Goal: Task Accomplishment & Management: Complete application form

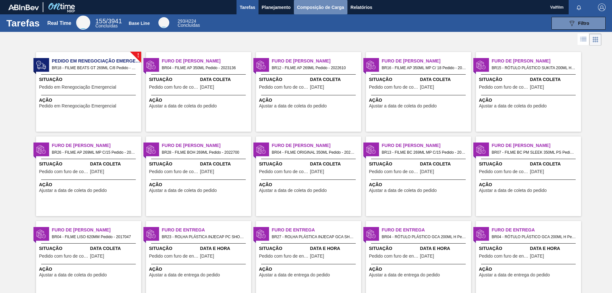
click at [325, 9] on span "Composição de Carga" at bounding box center [320, 8] width 47 height 8
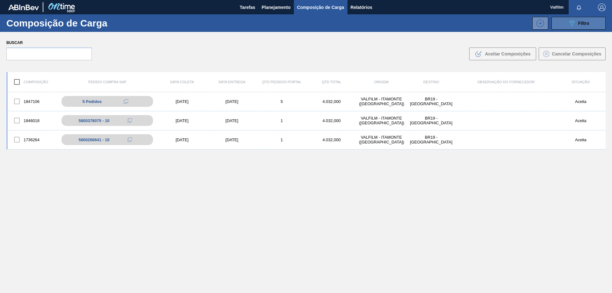
click at [568, 23] on icon "089F7B8B-B2A5-4AFE-B5C0-19BA573D28AC" at bounding box center [572, 23] width 8 height 8
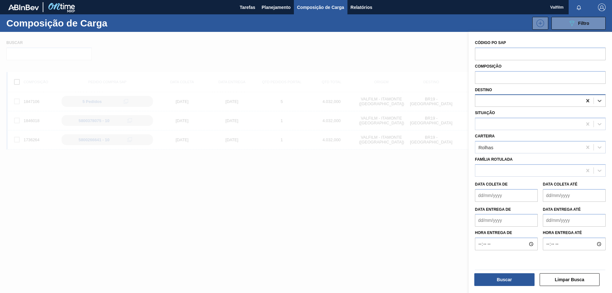
click at [586, 100] on icon at bounding box center [587, 100] width 3 height 3
type input "pira"
click at [550, 113] on div "BR13 - Piraí" at bounding box center [540, 117] width 131 height 12
click at [506, 282] on button "Buscar" at bounding box center [504, 279] width 60 height 13
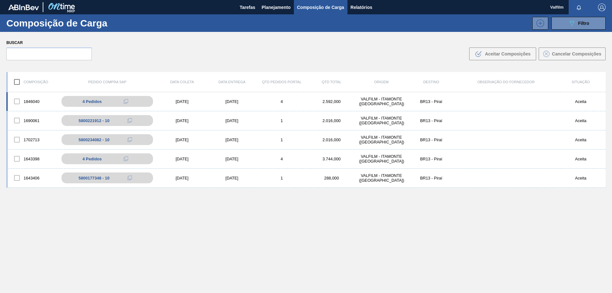
click at [223, 97] on div "1846040 4 Pedidos 5800378093 - 10 5800378093 - 20 5800378093 - 30 5800378093 - …" at bounding box center [305, 101] width 599 height 19
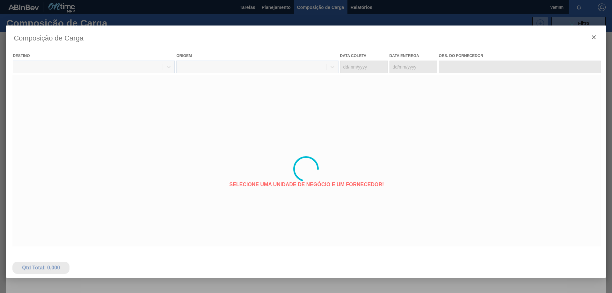
type coleta "[DATE]"
type Entrega "[DATE]"
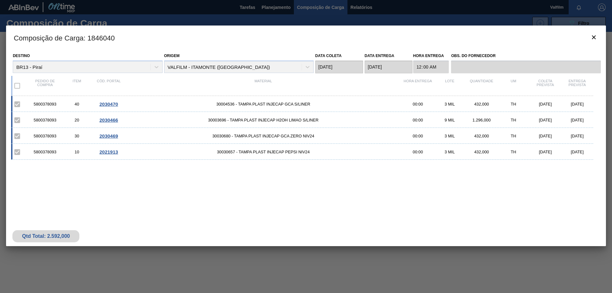
click at [49, 105] on div "5800378093" at bounding box center [45, 104] width 32 height 5
copy div "5800378093"
click at [595, 39] on icon "botão de ícone" at bounding box center [594, 37] width 8 height 8
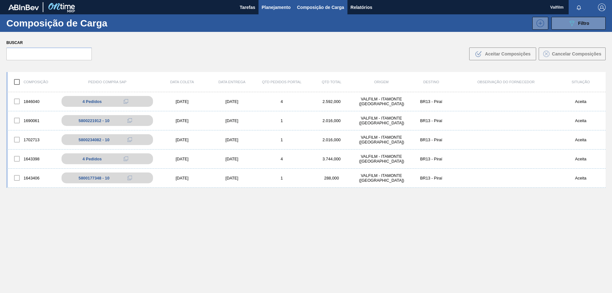
click at [266, 7] on span "Planejamento" at bounding box center [276, 8] width 29 height 8
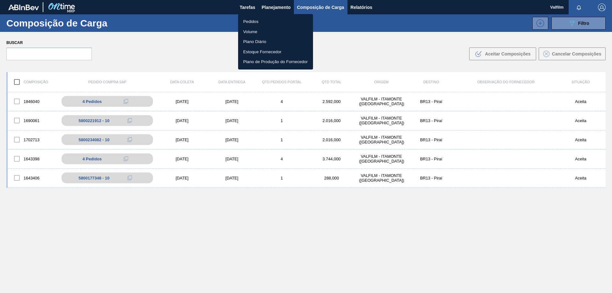
click at [257, 23] on li "Pedidos" at bounding box center [275, 22] width 75 height 10
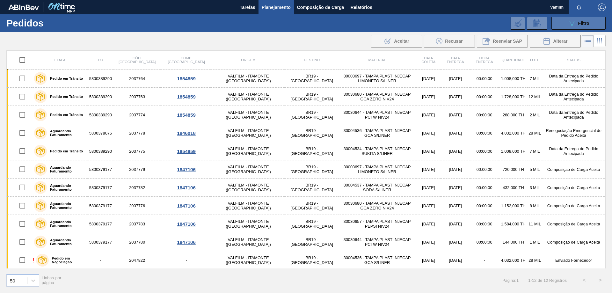
click at [590, 22] on button "089F7B8B-B2A5-4AFE-B5C0-19BA573D28AC Filtro" at bounding box center [578, 23] width 54 height 13
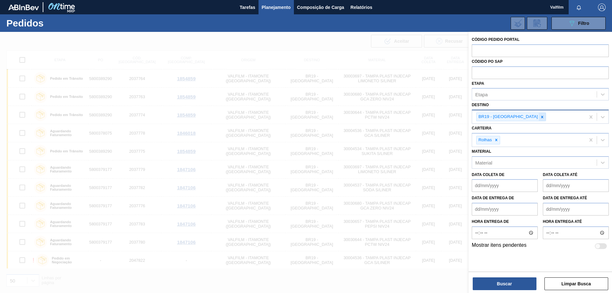
click at [540, 117] on icon at bounding box center [542, 117] width 4 height 4
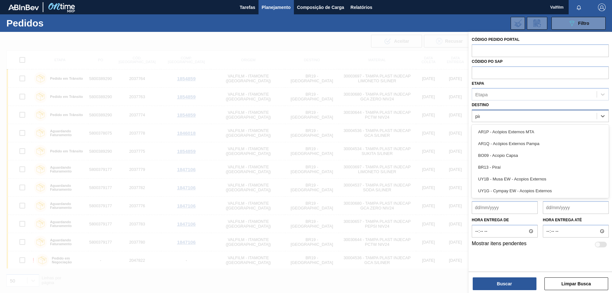
type input "pira"
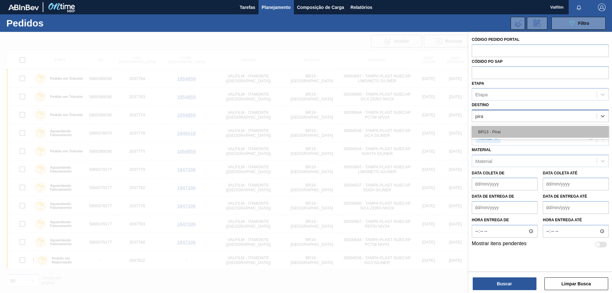
click at [519, 127] on div "BR13 - Piraí" at bounding box center [539, 132] width 137 height 12
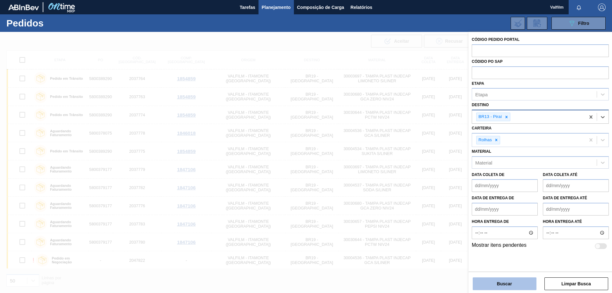
click at [512, 277] on div "Buscar Limpar Busca" at bounding box center [539, 280] width 143 height 18
click at [507, 281] on button "Buscar" at bounding box center [504, 283] width 64 height 13
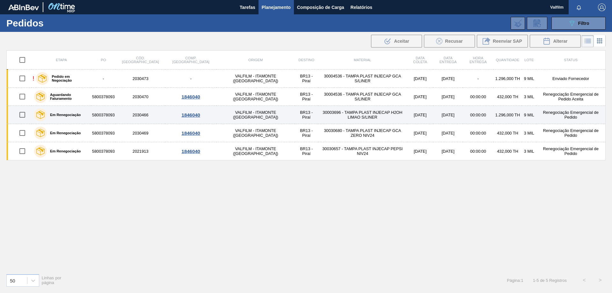
click at [555, 115] on td "Renegociação Emergencial de Pedido" at bounding box center [570, 115] width 69 height 18
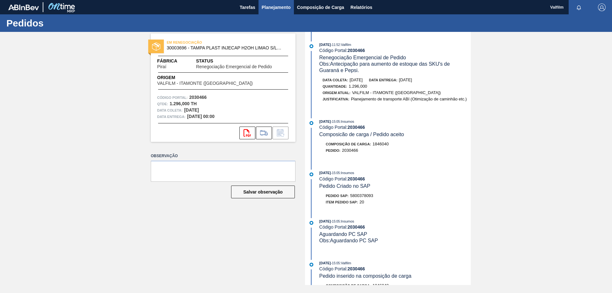
click at [269, 6] on span "Planejamento" at bounding box center [276, 8] width 29 height 8
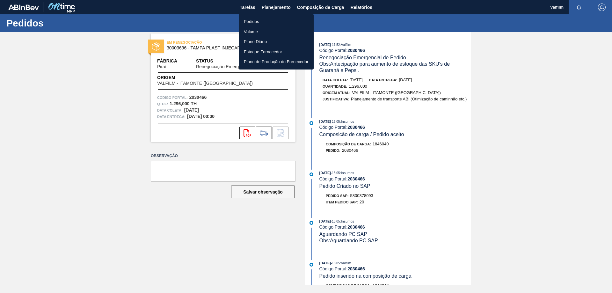
click at [247, 24] on li "Pedidos" at bounding box center [276, 22] width 75 height 10
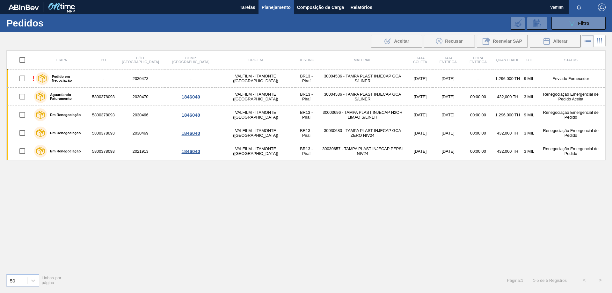
click at [483, 201] on div "Etapa PO Cód. Pedido Comp. Carga Origem Destino Material Data coleta Data Entre…" at bounding box center [305, 159] width 599 height 218
click at [329, 172] on div "Etapa PO Cód. Pedido Comp. Carga Origem Destino Material Data coleta Data Entre…" at bounding box center [305, 159] width 599 height 218
click at [321, 230] on div "Etapa PO Cód. Pedido Comp. Carga Origem Destino Material Data coleta Data Entre…" at bounding box center [305, 159] width 599 height 218
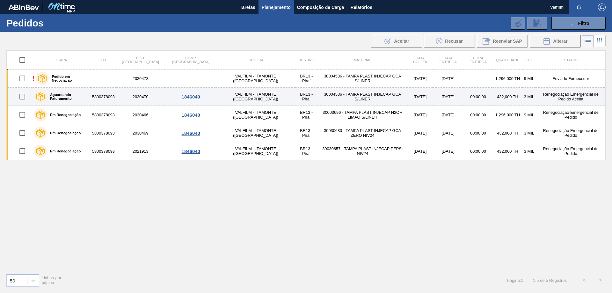
click at [407, 103] on td "[DATE]" at bounding box center [420, 97] width 26 height 18
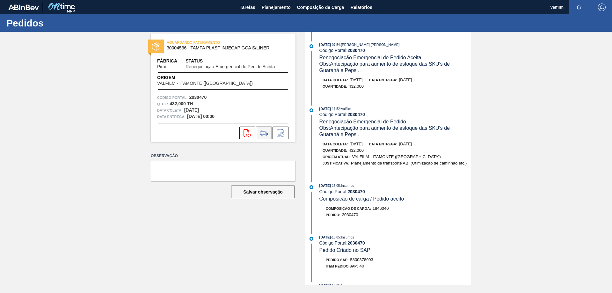
click at [264, 130] on icon at bounding box center [264, 133] width 10 height 8
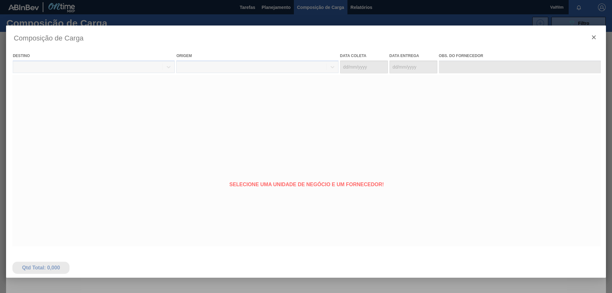
type coleta "09/10/2025"
type Entrega "[DATE]"
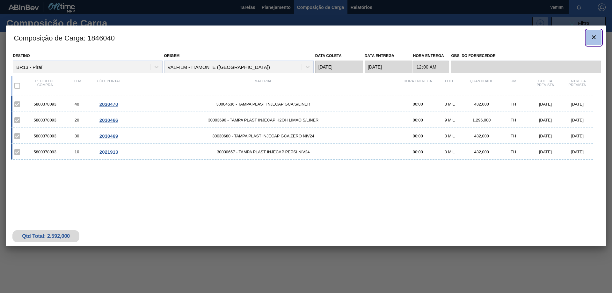
click at [592, 38] on icon "botão de ícone" at bounding box center [594, 37] width 4 height 4
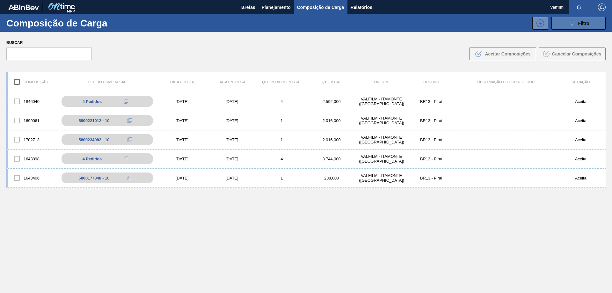
click at [558, 21] on button "089F7B8B-B2A5-4AFE-B5C0-19BA573D28AC Filtro" at bounding box center [578, 23] width 54 height 13
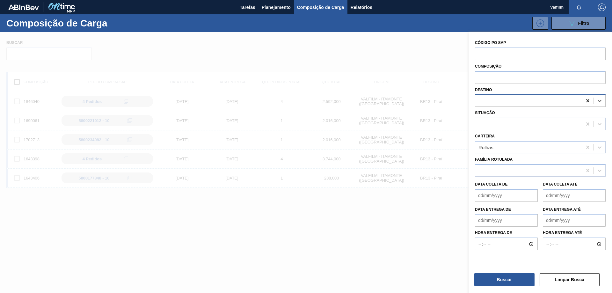
click at [588, 104] on icon at bounding box center [587, 100] width 6 height 6
type input "nova"
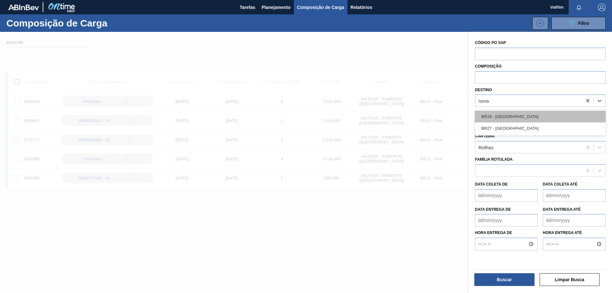
click at [494, 117] on div "BR19 - Nova Rio" at bounding box center [540, 117] width 131 height 12
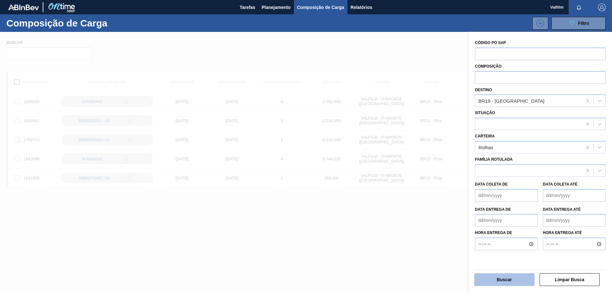
click at [525, 275] on button "Buscar" at bounding box center [504, 279] width 60 height 13
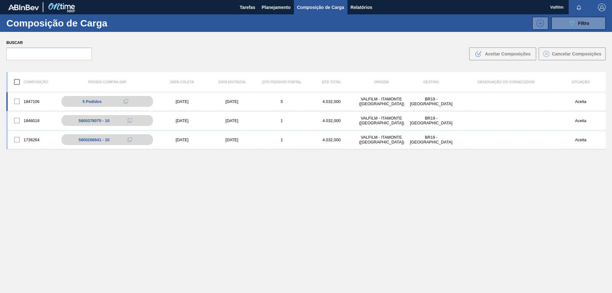
click at [417, 101] on div "BR19 - Nova Rio" at bounding box center [431, 102] width 50 height 10
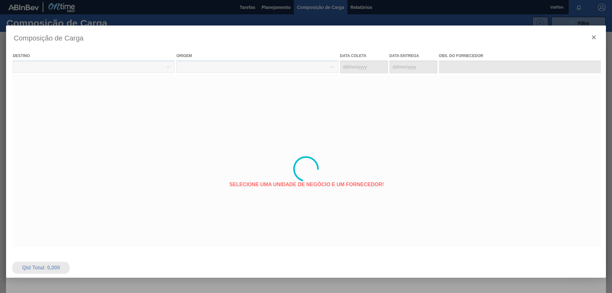
type coleta "20/10/2025"
type Entrega "21/10/2025"
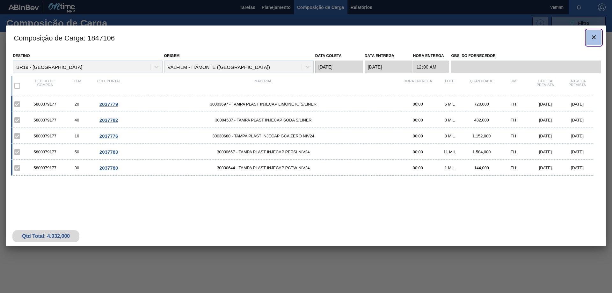
click at [593, 38] on icon "botão de ícone" at bounding box center [594, 37] width 4 height 4
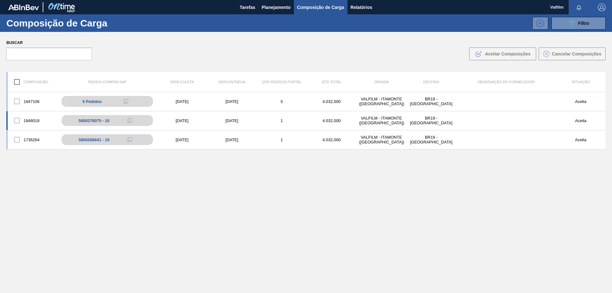
click at [234, 121] on div "[DATE]" at bounding box center [232, 120] width 50 height 5
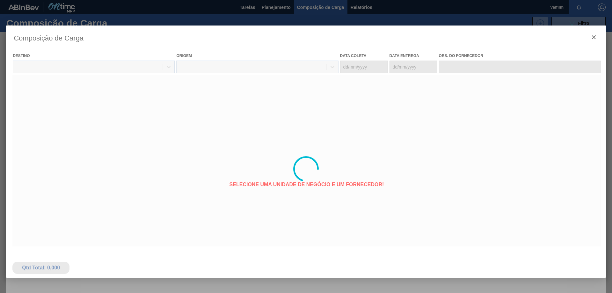
type coleta "09/10/2025"
type Entrega "[DATE]"
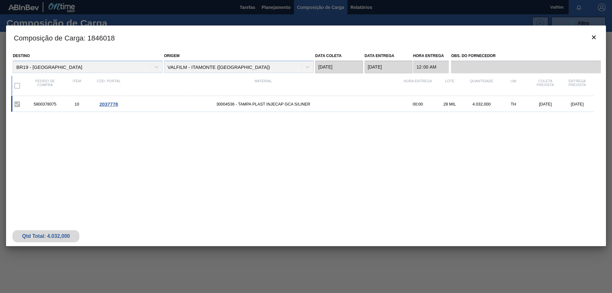
click at [45, 105] on div "5800378075" at bounding box center [45, 104] width 32 height 5
copy div "5800378075"
click at [595, 39] on icon "botão de ícone" at bounding box center [594, 37] width 4 height 4
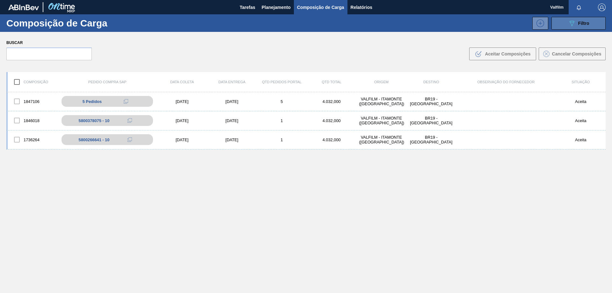
click at [575, 22] on div "089F7B8B-B2A5-4AFE-B5C0-19BA573D28AC Filtro" at bounding box center [578, 23] width 21 height 8
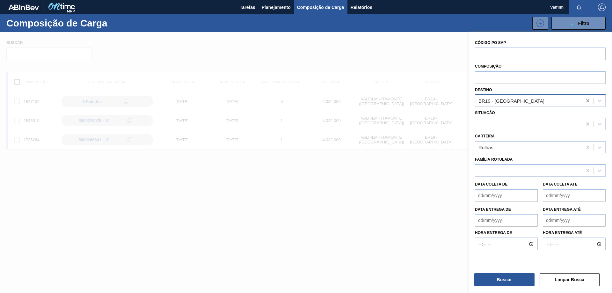
click at [586, 101] on icon at bounding box center [587, 100] width 6 height 6
type input "nova"
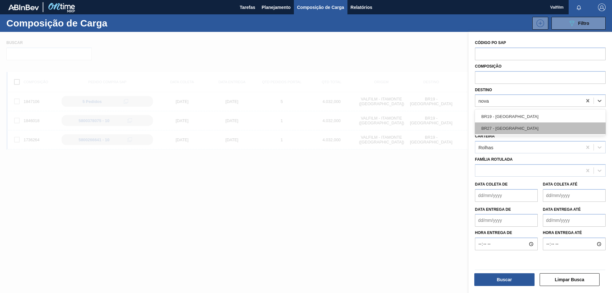
click at [570, 127] on div "BR27 - Nova Minas" at bounding box center [540, 128] width 131 height 12
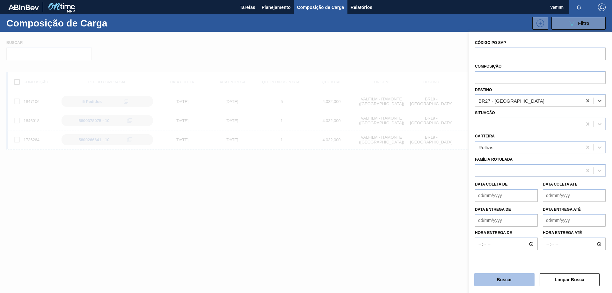
click at [511, 282] on button "Buscar" at bounding box center [504, 279] width 60 height 13
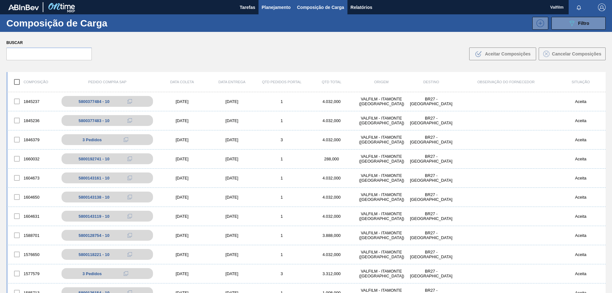
click at [277, 11] on span "Planejamento" at bounding box center [276, 8] width 29 height 8
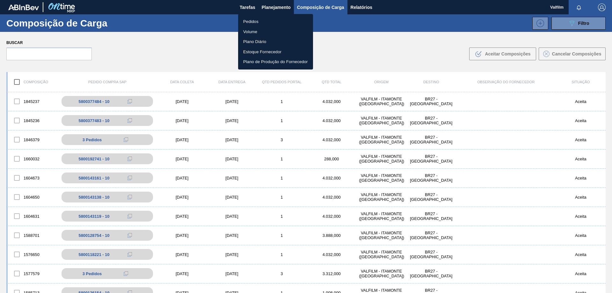
click at [257, 15] on ul "Pedidos Volume Plano Diário Estoque Fornecedor Plano de Produção do Fornecedor" at bounding box center [275, 41] width 75 height 55
click at [252, 20] on li "Pedidos" at bounding box center [275, 22] width 75 height 10
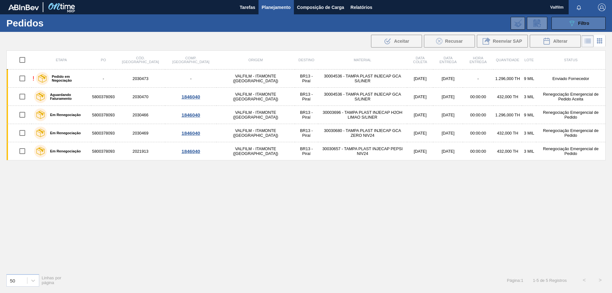
click at [572, 26] on icon "089F7B8B-B2A5-4AFE-B5C0-19BA573D28AC" at bounding box center [572, 23] width 8 height 8
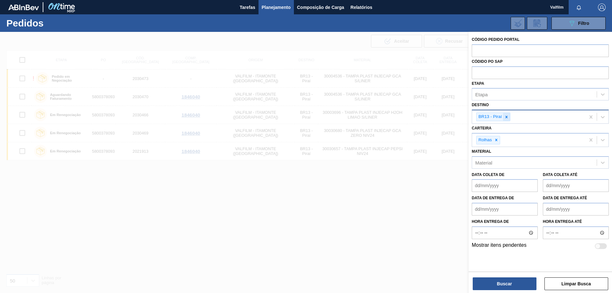
click at [506, 117] on icon at bounding box center [506, 117] width 2 height 2
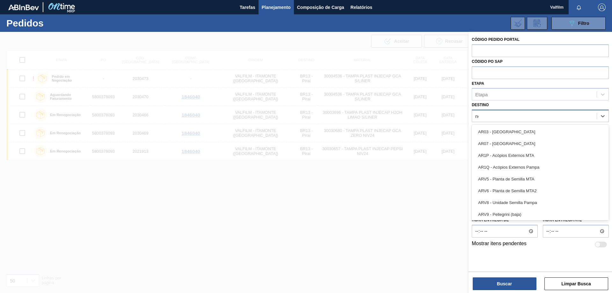
type input "nova"
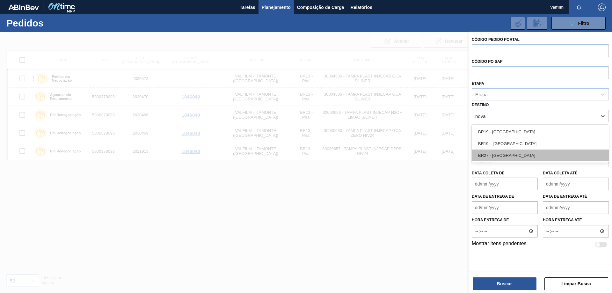
click at [505, 155] on div "BR27 - Nova Minas" at bounding box center [539, 155] width 137 height 12
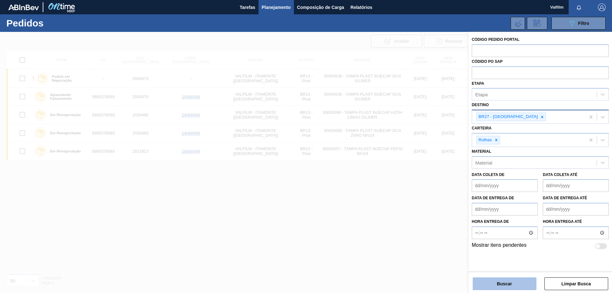
click at [524, 281] on button "Buscar" at bounding box center [504, 283] width 64 height 13
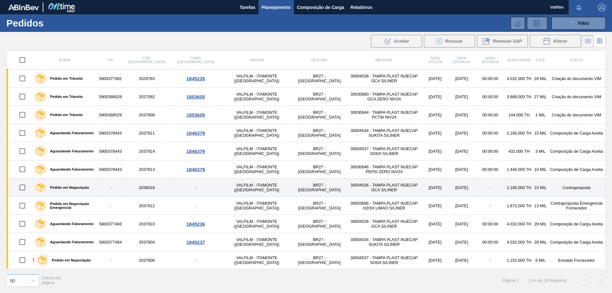
click at [562, 189] on td "Contraproposta" at bounding box center [576, 187] width 58 height 18
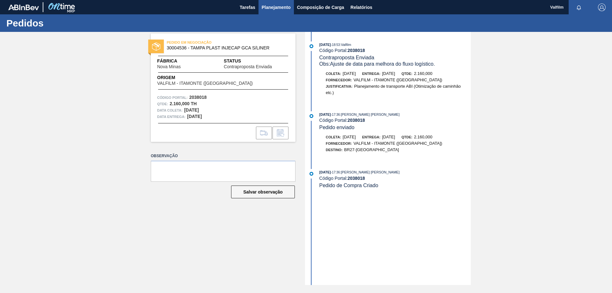
click at [267, 9] on span "Planejamento" at bounding box center [276, 8] width 29 height 8
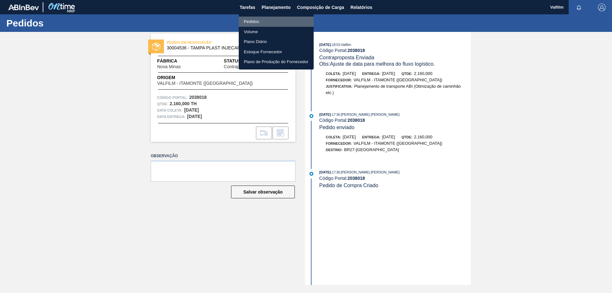
click at [259, 19] on li "Pedidos" at bounding box center [276, 22] width 75 height 10
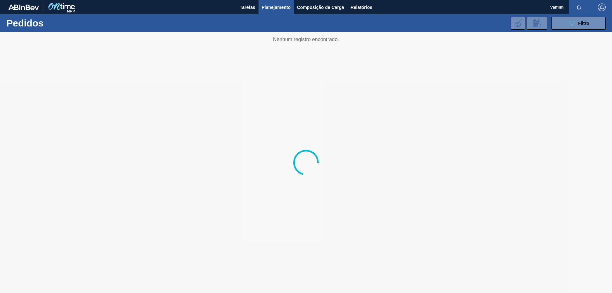
click at [414, 99] on div at bounding box center [306, 162] width 612 height 261
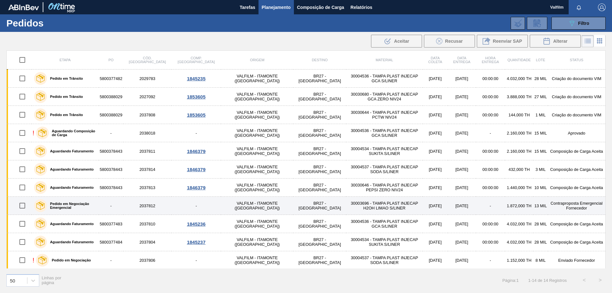
click at [562, 206] on td "Contraproposta Emergencial Fornecedor" at bounding box center [577, 206] width 58 height 18
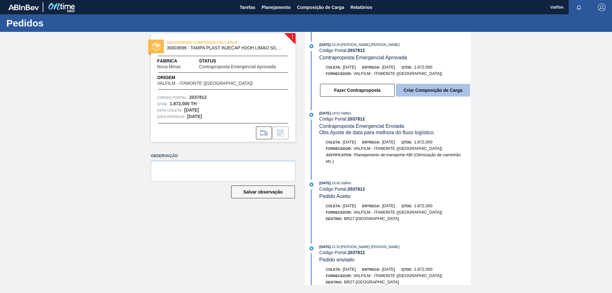
click at [447, 92] on button "Criar Composição de Carga" at bounding box center [433, 90] width 74 height 13
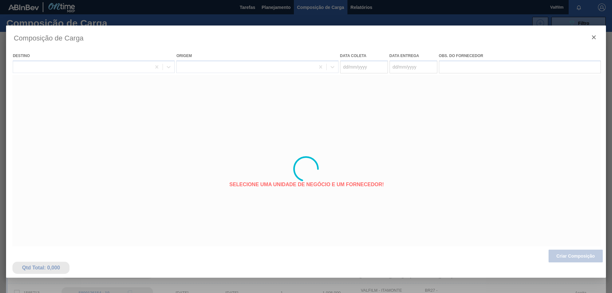
type coleta "[DATE]"
type Entrega "[DATE]"
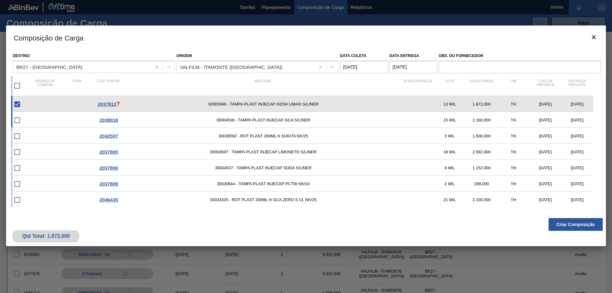
click at [574, 119] on div "[DATE]" at bounding box center [577, 120] width 32 height 5
checkbox input "true"
click at [576, 225] on button "Criar Composição" at bounding box center [575, 224] width 54 height 13
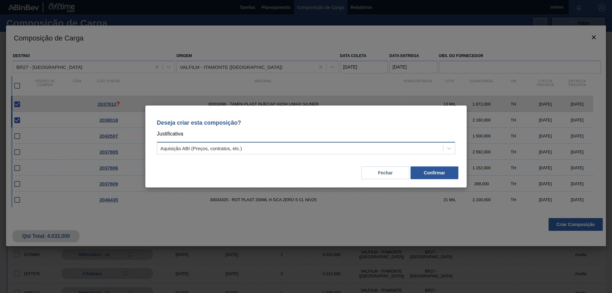
click at [294, 148] on div "Aquisição ABI (Preços, contratos, etc.)" at bounding box center [300, 148] width 286 height 9
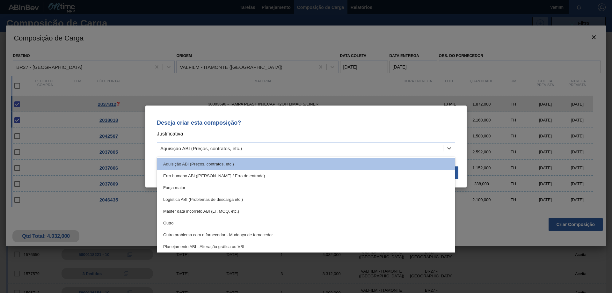
scroll to position [119, 0]
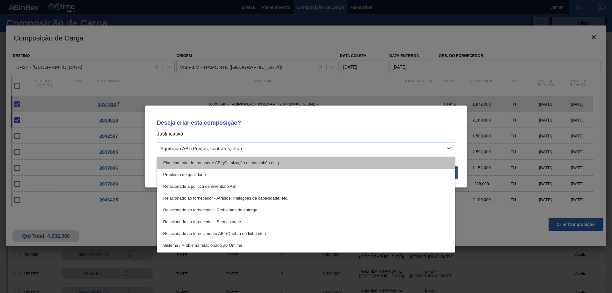
click at [246, 163] on div "Planejamento de transporte ABI (Otimização de caminhão etc.)" at bounding box center [306, 163] width 298 height 12
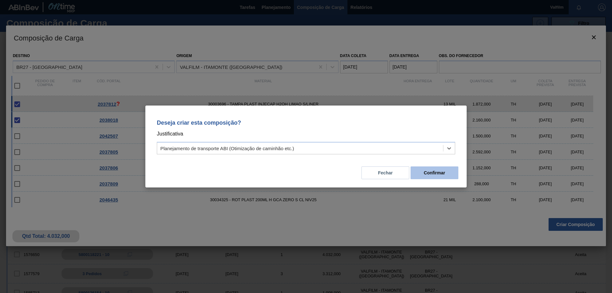
click at [428, 169] on button "Confirmar" at bounding box center [434, 172] width 48 height 13
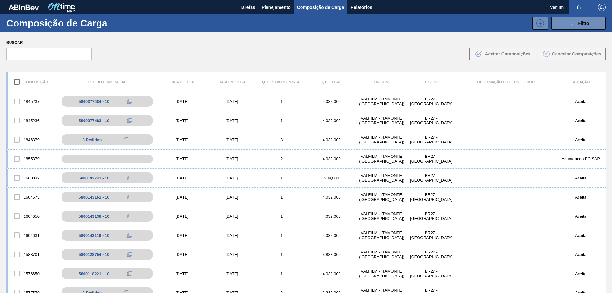
click at [297, 45] on div "Buscar .b{fill:var(--color-action-default)} Aceitar Composições Cancelar Compos…" at bounding box center [306, 49] width 612 height 35
click at [232, 159] on div "[DATE]" at bounding box center [232, 158] width 50 height 5
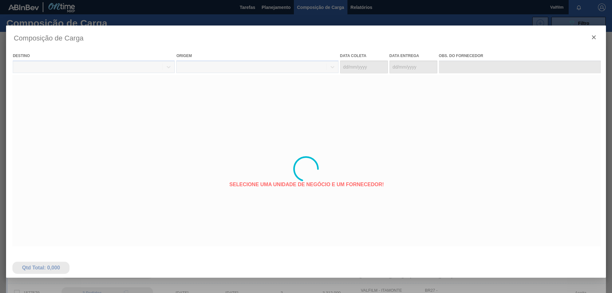
type coleta "[DATE]"
type Entrega "[DATE]"
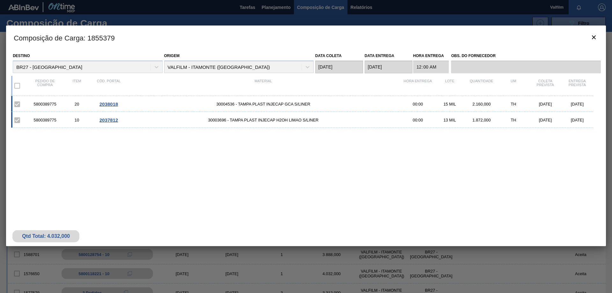
click at [51, 104] on div "5800389775" at bounding box center [45, 104] width 32 height 5
copy div "5800389775"
click at [594, 38] on icon "botão de ícone" at bounding box center [594, 37] width 4 height 4
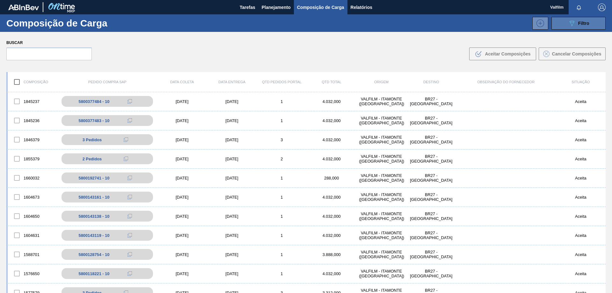
click at [568, 25] on icon "089F7B8B-B2A5-4AFE-B5C0-19BA573D28AC" at bounding box center [572, 23] width 8 height 8
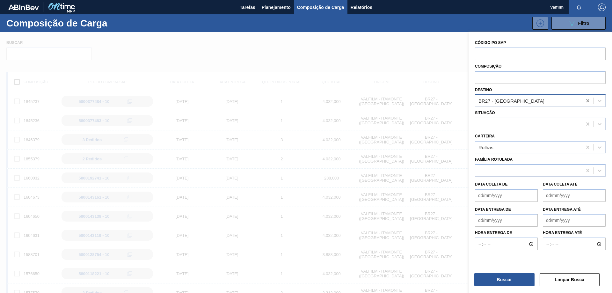
click at [587, 101] on icon at bounding box center [587, 100] width 3 height 3
type input "jund"
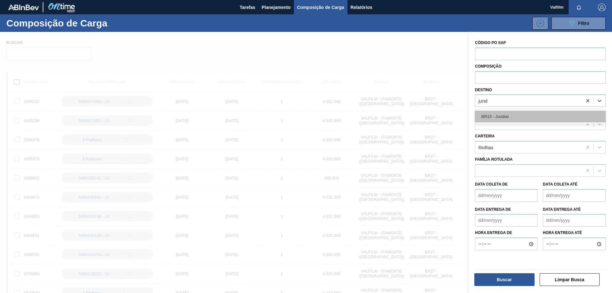
click at [505, 117] on div "BR15 - Jundiaí" at bounding box center [540, 117] width 131 height 12
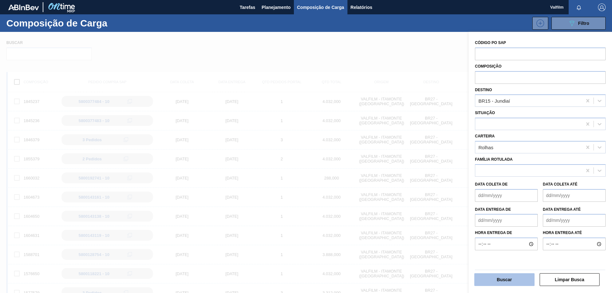
click at [508, 277] on button "Buscar" at bounding box center [504, 279] width 60 height 13
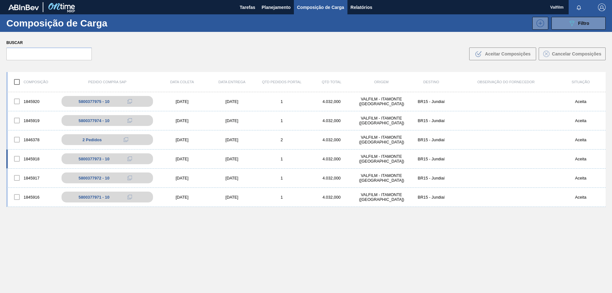
click at [313, 156] on div "4.032,000" at bounding box center [331, 158] width 50 height 5
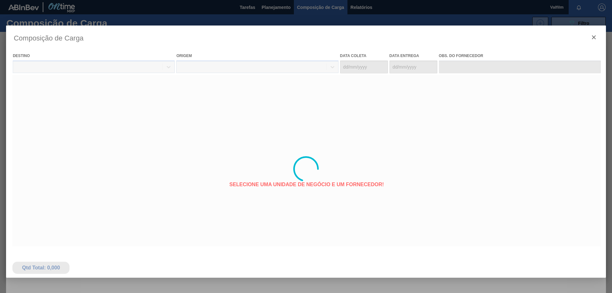
type coleta "[DATE]"
type Entrega "[DATE]"
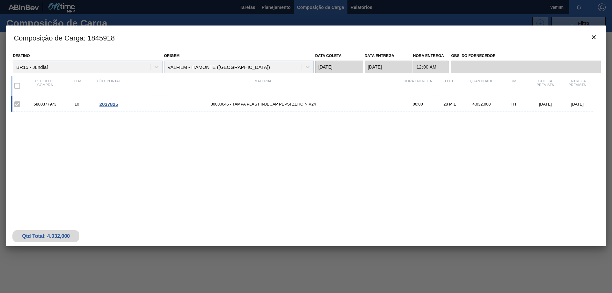
click at [50, 103] on div "5800377973" at bounding box center [45, 104] width 32 height 5
copy div "5800377973"
click at [600, 40] on button "botão de ícone" at bounding box center [593, 37] width 15 height 15
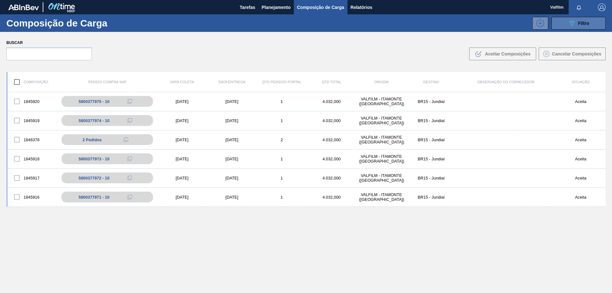
click at [584, 25] on span "Filtro" at bounding box center [583, 23] width 11 height 5
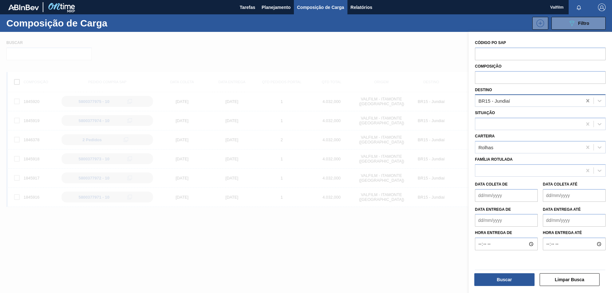
click at [584, 104] on icon at bounding box center [587, 100] width 6 height 6
click at [586, 103] on icon at bounding box center [587, 100] width 6 height 6
type input "jag"
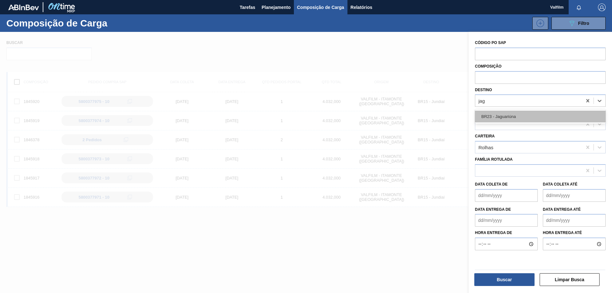
click at [564, 116] on div "BR23 - Jaguariúna" at bounding box center [540, 117] width 131 height 12
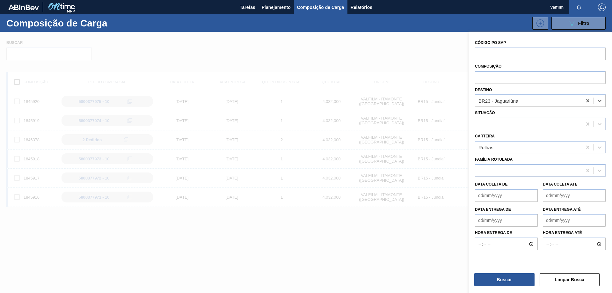
click at [503, 288] on div "Buscar Limpar Busca" at bounding box center [539, 277] width 135 height 24
click at [503, 281] on button "Buscar" at bounding box center [504, 279] width 60 height 13
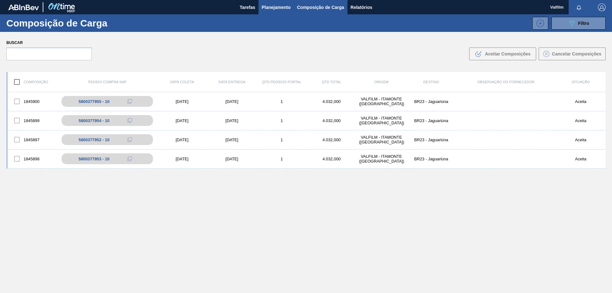
click at [284, 8] on span "Planejamento" at bounding box center [276, 8] width 29 height 8
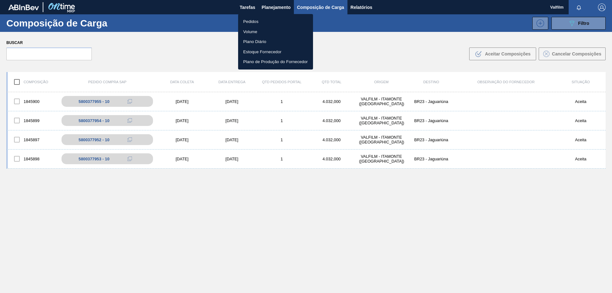
click at [246, 19] on li "Pedidos" at bounding box center [275, 22] width 75 height 10
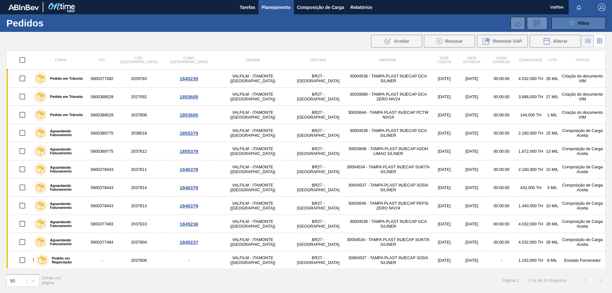
click at [576, 21] on div "089F7B8B-B2A5-4AFE-B5C0-19BA573D28AC Filtro" at bounding box center [578, 23] width 21 height 8
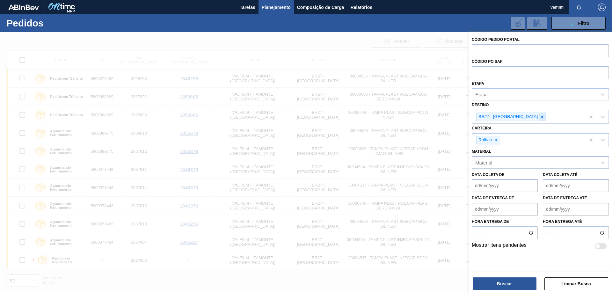
click at [540, 117] on icon at bounding box center [542, 117] width 4 height 4
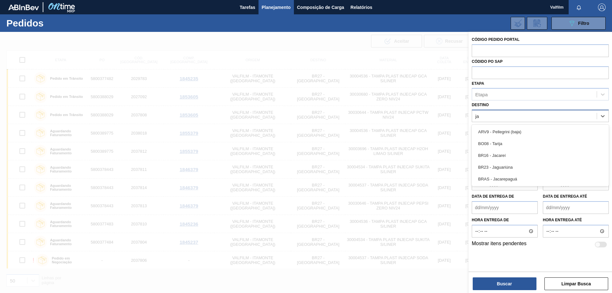
type input "jag"
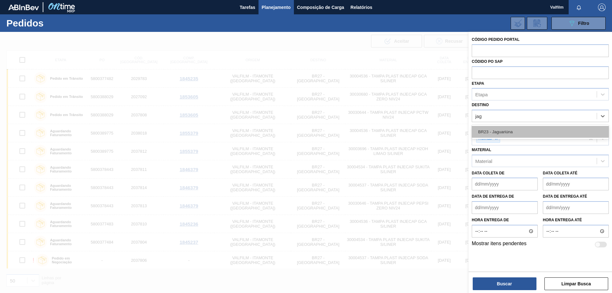
click at [532, 127] on div "BR23 - Jaguariúna" at bounding box center [539, 132] width 137 height 12
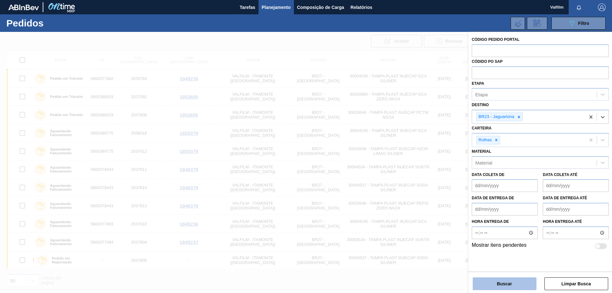
click at [507, 283] on button "Buscar" at bounding box center [504, 283] width 64 height 13
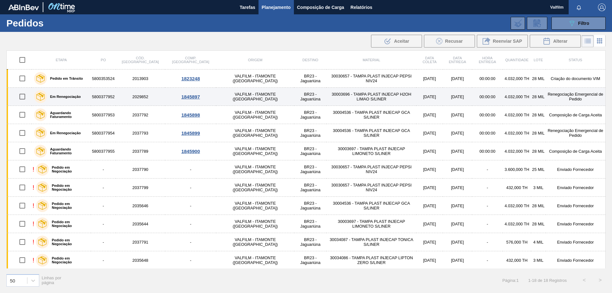
click at [560, 96] on td "Renegociação Emergencial de Pedido" at bounding box center [575, 97] width 60 height 18
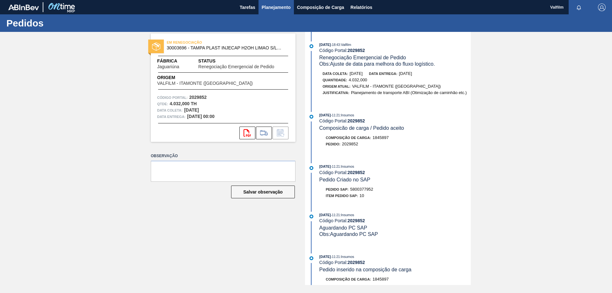
click at [272, 7] on span "Planejamento" at bounding box center [276, 8] width 29 height 8
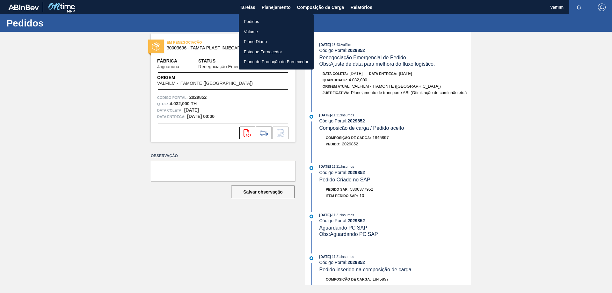
click at [246, 23] on li "Pedidos" at bounding box center [276, 22] width 75 height 10
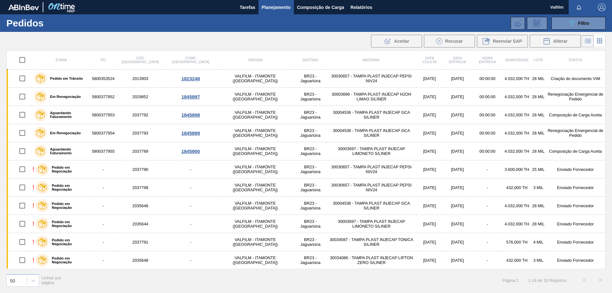
click at [132, 23] on div "089F7B8B-B2A5-4AFE-B5C0-19BA573D28AC Filtro Código Pedido Portal Códido PO SAP …" at bounding box center [355, 23] width 507 height 19
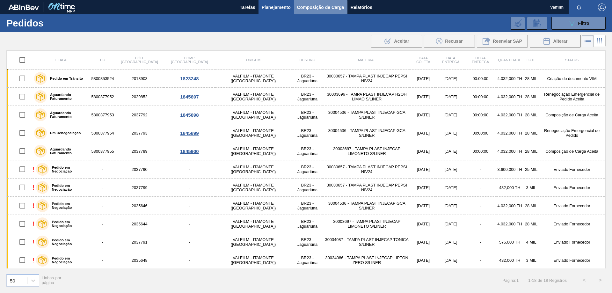
click at [318, 11] on span "Composição de Carga" at bounding box center [320, 8] width 47 height 8
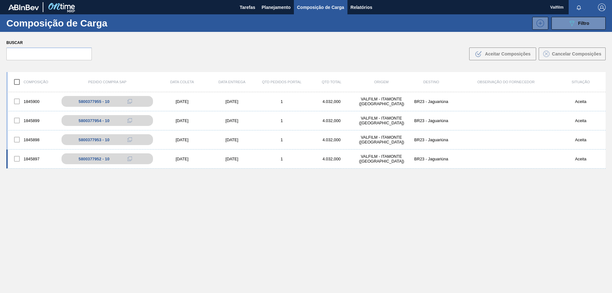
click at [235, 158] on div "[DATE]" at bounding box center [232, 158] width 50 height 5
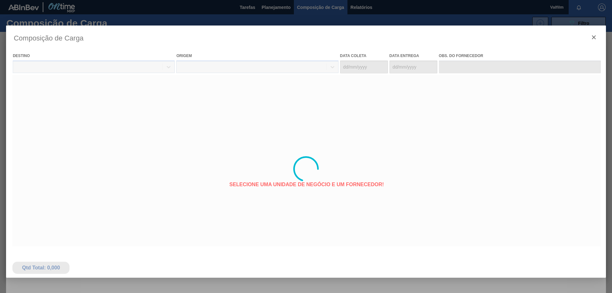
type coleta "[DATE]"
type Entrega "[DATE]"
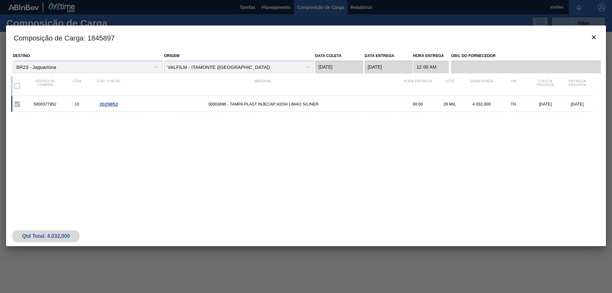
click at [48, 104] on div "5800377952" at bounding box center [45, 104] width 32 height 5
copy div "5800377952"
click at [595, 38] on icon "botão de ícone" at bounding box center [594, 37] width 8 height 8
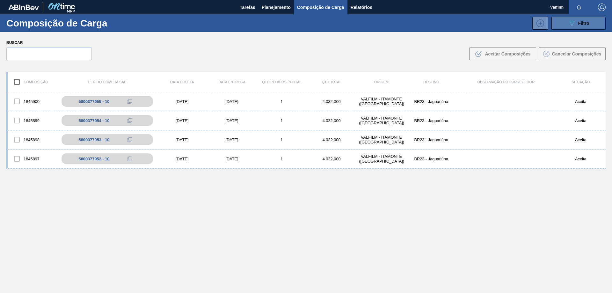
click at [586, 23] on span "Filtro" at bounding box center [583, 23] width 11 height 5
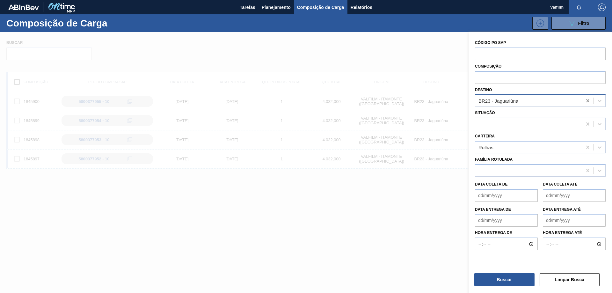
click at [589, 100] on icon at bounding box center [587, 100] width 6 height 6
type input "macac"
drag, startPoint x: 516, startPoint y: 114, endPoint x: 516, endPoint y: 143, distance: 29.0
click at [516, 114] on div "BR07 - Macacu" at bounding box center [540, 117] width 131 height 12
click at [506, 283] on button "Buscar" at bounding box center [504, 279] width 60 height 13
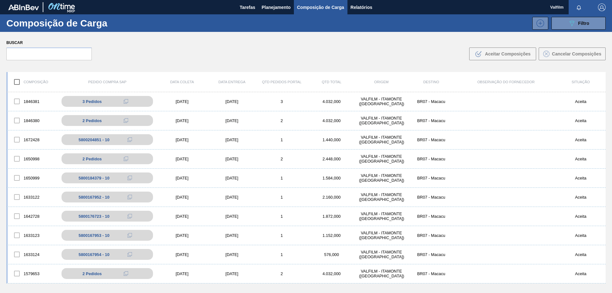
click at [237, 51] on div "Buscar .b{fill:var(--color-action-default)} Aceitar Composições Cancelar Compos…" at bounding box center [306, 49] width 612 height 35
click at [261, 7] on button "Planejamento" at bounding box center [275, 7] width 35 height 14
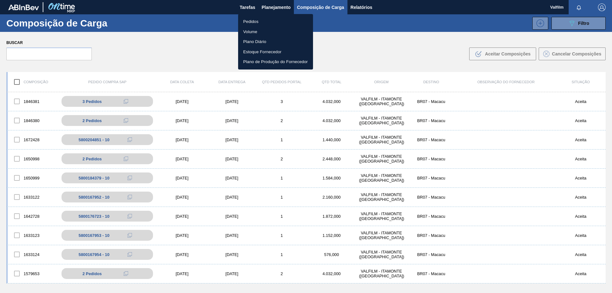
click at [261, 20] on li "Pedidos" at bounding box center [275, 22] width 75 height 10
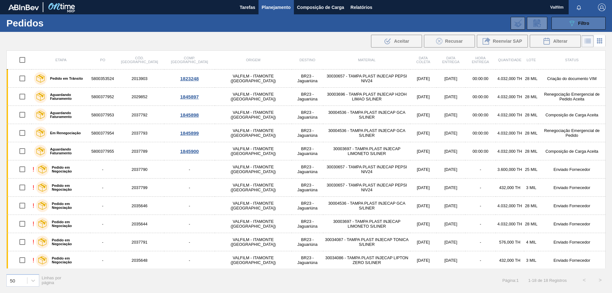
click at [572, 25] on icon "089F7B8B-B2A5-4AFE-B5C0-19BA573D28AC" at bounding box center [572, 23] width 8 height 8
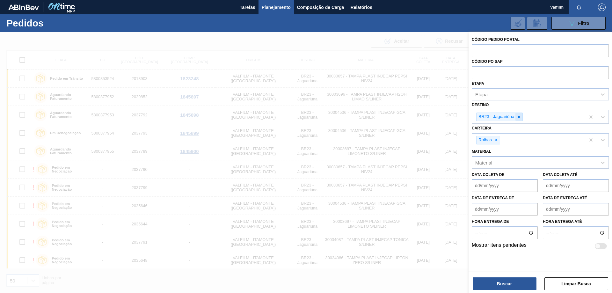
click at [518, 116] on icon at bounding box center [518, 117] width 4 height 4
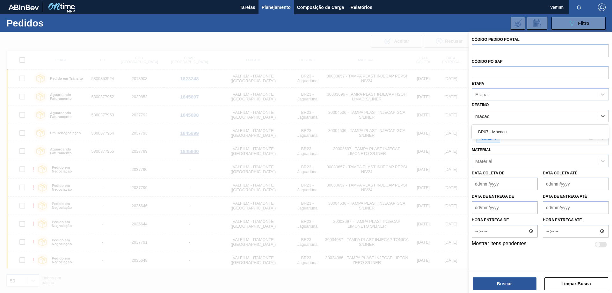
type input "macacu"
click at [508, 136] on div "BR07 - Macacu" at bounding box center [539, 132] width 137 height 12
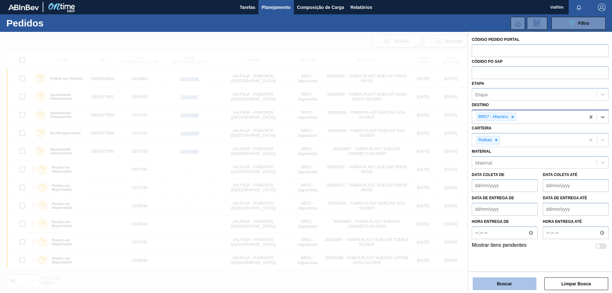
click at [510, 282] on button "Buscar" at bounding box center [504, 283] width 64 height 13
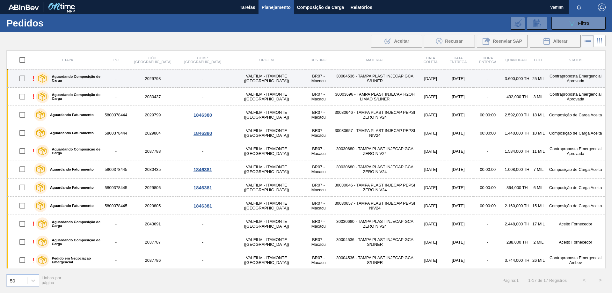
click at [558, 81] on td "Contraproposta Emergencial Aprovada" at bounding box center [575, 78] width 60 height 18
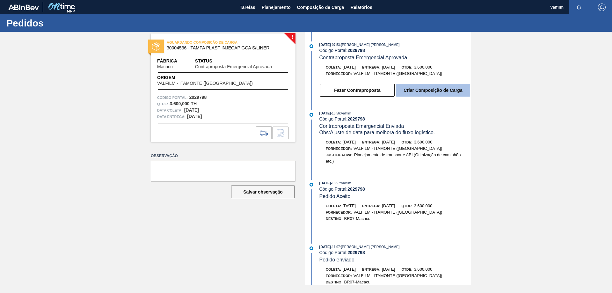
click at [407, 94] on button "Criar Composição de Carga" at bounding box center [433, 90] width 74 height 13
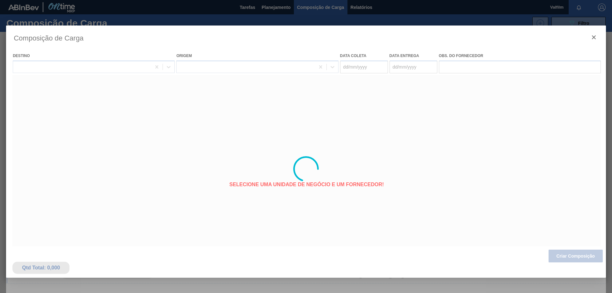
type coleta "[DATE]"
type Entrega "[DATE]"
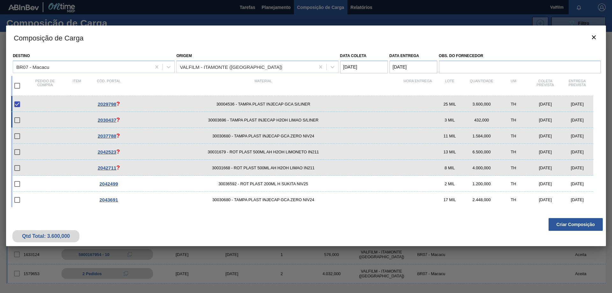
click at [572, 121] on div "[DATE]" at bounding box center [577, 120] width 32 height 5
checkbox input "true"
click at [561, 224] on button "Criar Composição" at bounding box center [575, 224] width 54 height 13
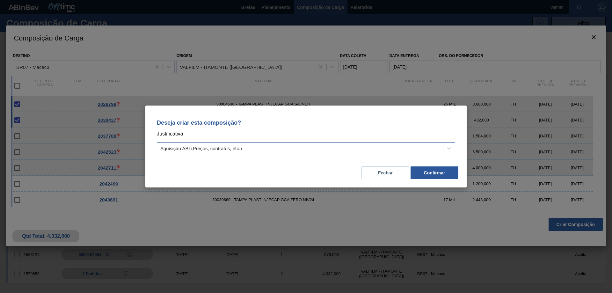
click at [360, 154] on div "Aquisição ABI (Preços, contratos, etc.)" at bounding box center [306, 148] width 298 height 12
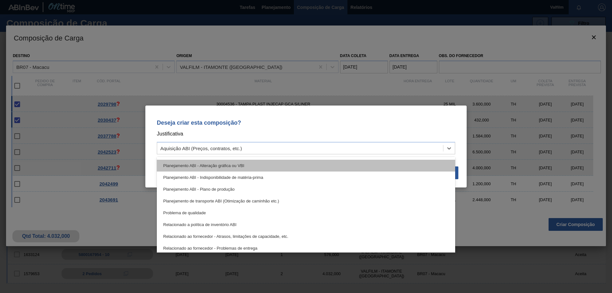
scroll to position [119, 0]
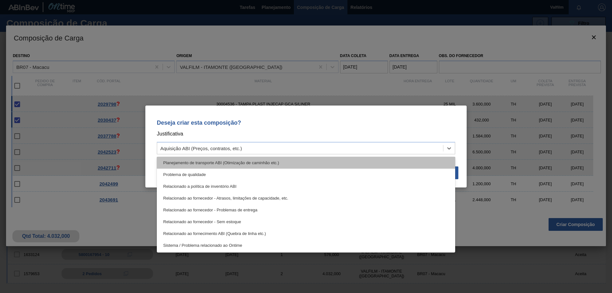
click at [279, 163] on div "Planejamento de transporte ABI (Otimização de caminhão etc.)" at bounding box center [306, 163] width 298 height 12
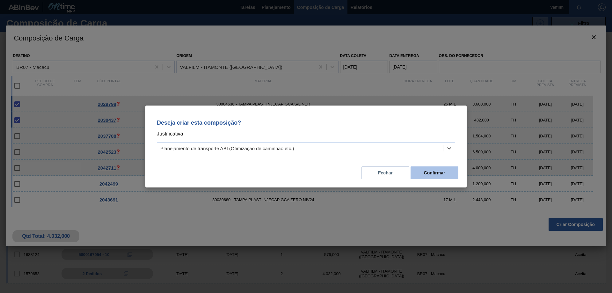
click at [424, 170] on button "Confirmar" at bounding box center [434, 172] width 48 height 13
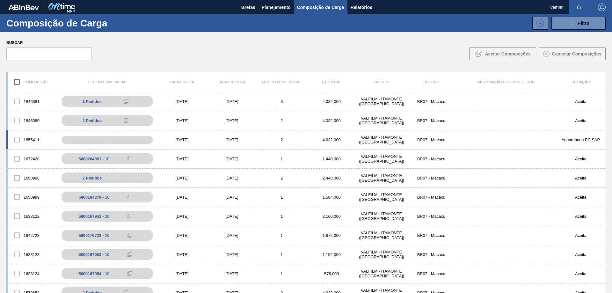
click at [282, 140] on div "2" at bounding box center [282, 139] width 50 height 5
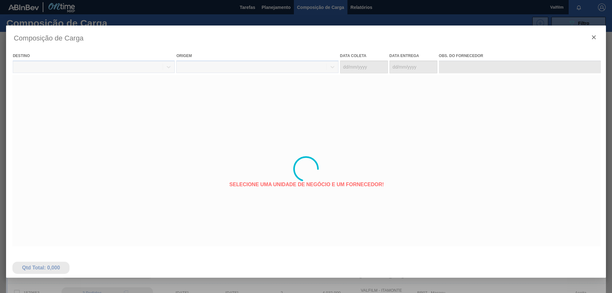
type coleta "[DATE]"
type Entrega "[DATE]"
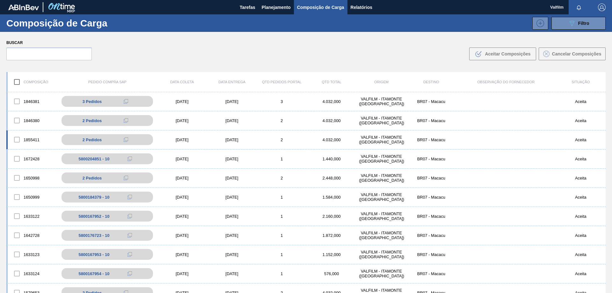
click at [230, 140] on div "[DATE]" at bounding box center [232, 139] width 50 height 5
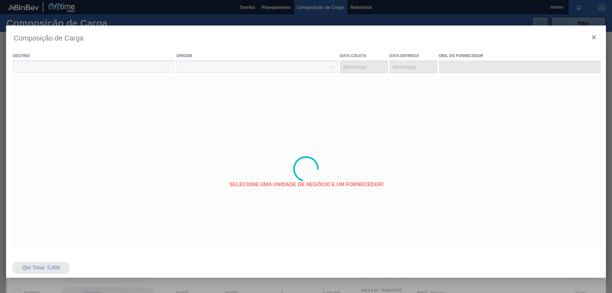
type coleta "[DATE]"
type Entrega "[DATE]"
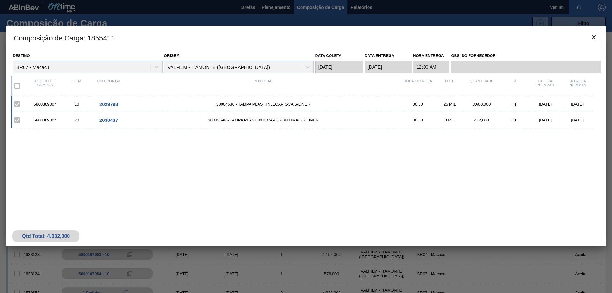
click at [46, 105] on div "5800389807" at bounding box center [45, 104] width 32 height 5
copy div "5800389807"
click at [593, 37] on icon "botão de ícone" at bounding box center [594, 37] width 4 height 4
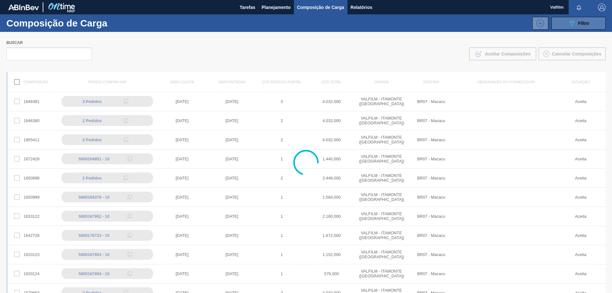
click at [575, 26] on div "089F7B8B-B2A5-4AFE-B5C0-19BA573D28AC Filtro" at bounding box center [578, 23] width 21 height 8
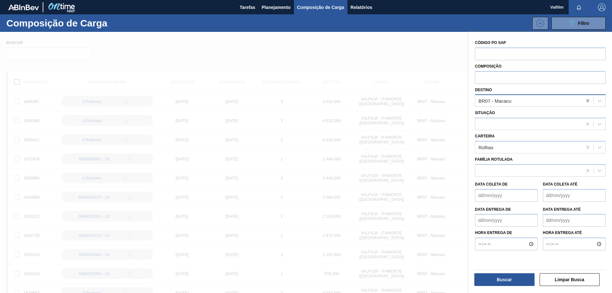
click at [585, 103] on icon at bounding box center [587, 100] width 6 height 6
type input "nova m"
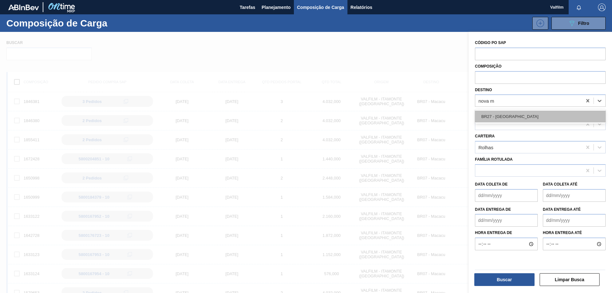
click at [558, 114] on div "BR27 - [GEOGRAPHIC_DATA]" at bounding box center [540, 117] width 131 height 12
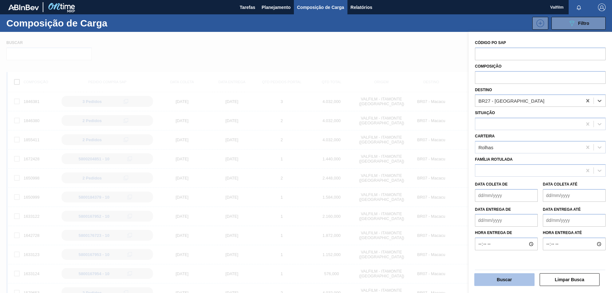
click at [500, 281] on button "Buscar" at bounding box center [504, 279] width 60 height 13
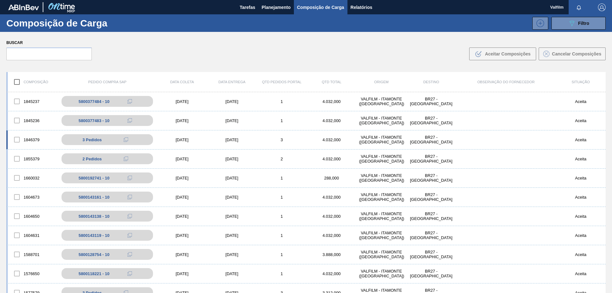
click at [245, 140] on div "[DATE]" at bounding box center [232, 139] width 50 height 5
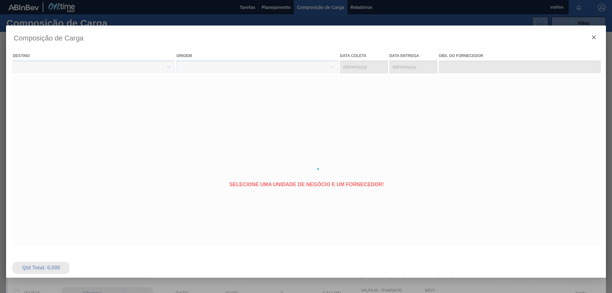
type coleta "[DATE]"
type Entrega "[DATE]"
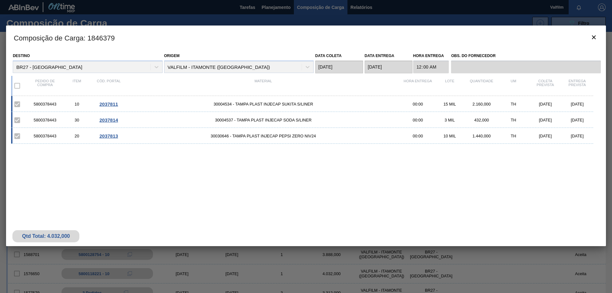
click at [45, 102] on div "5800378443" at bounding box center [45, 104] width 32 height 5
copy div "5800378443"
click at [592, 38] on icon "botão de ícone" at bounding box center [594, 37] width 8 height 8
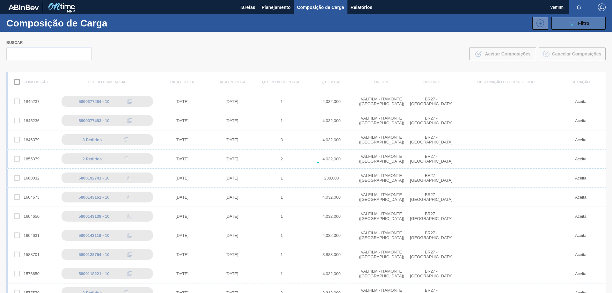
click at [582, 28] on button "089F7B8B-B2A5-4AFE-B5C0-19BA573D28AC Filtro" at bounding box center [578, 23] width 54 height 13
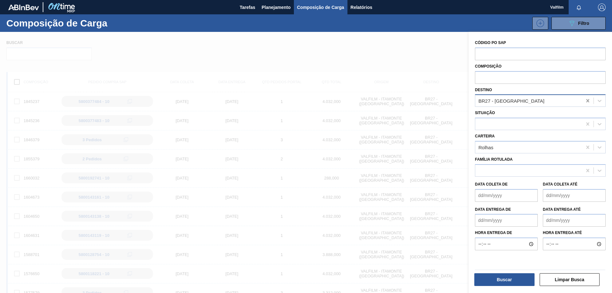
click at [590, 101] on div at bounding box center [587, 100] width 11 height 11
type input "mac"
click at [558, 110] on div "BR07 - Macacu" at bounding box center [540, 116] width 131 height 14
click at [553, 117] on div "BR07 - Macacu" at bounding box center [540, 117] width 131 height 12
click at [506, 277] on button "Buscar" at bounding box center [504, 279] width 60 height 13
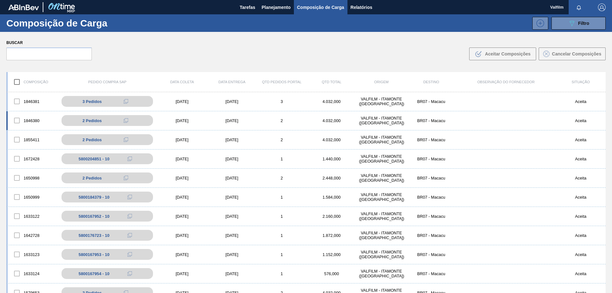
click at [229, 121] on div "[DATE]" at bounding box center [232, 120] width 50 height 5
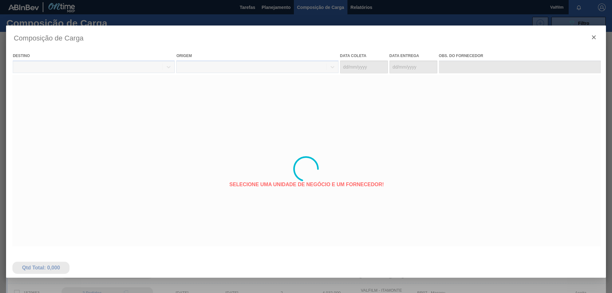
type coleta "[DATE]"
type Entrega "[DATE]"
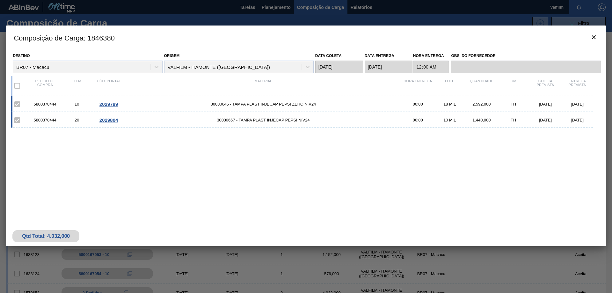
click at [54, 104] on div "5800378444" at bounding box center [45, 104] width 32 height 5
copy div "5800378444"
click at [592, 32] on button "botão de ícone" at bounding box center [593, 37] width 15 height 15
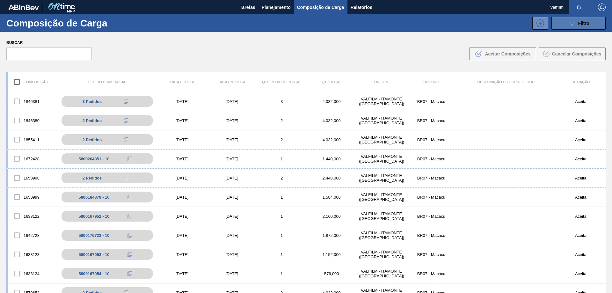
click at [590, 25] on button "089F7B8B-B2A5-4AFE-B5C0-19BA573D28AC Filtro" at bounding box center [578, 23] width 54 height 13
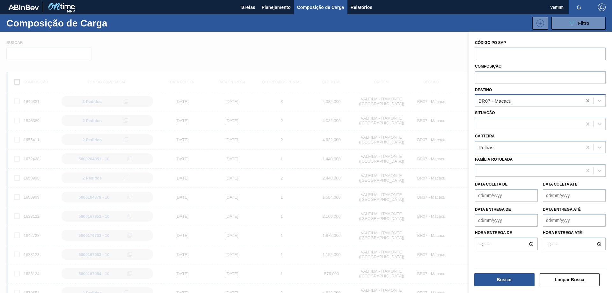
click at [586, 102] on icon at bounding box center [587, 100] width 3 height 3
type input "jag"
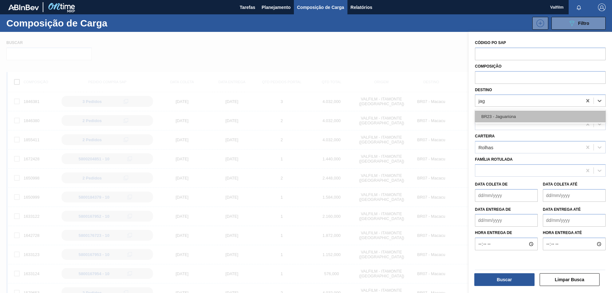
click at [555, 115] on div "BR23 - Jaguariúna" at bounding box center [540, 117] width 131 height 12
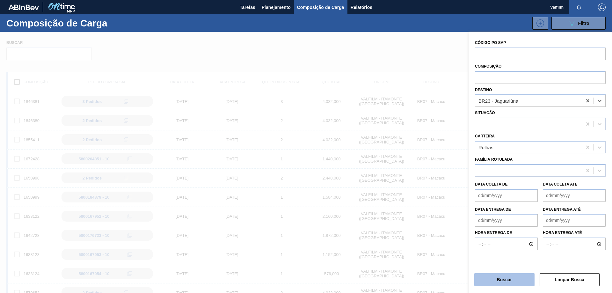
click at [510, 276] on button "Buscar" at bounding box center [504, 279] width 60 height 13
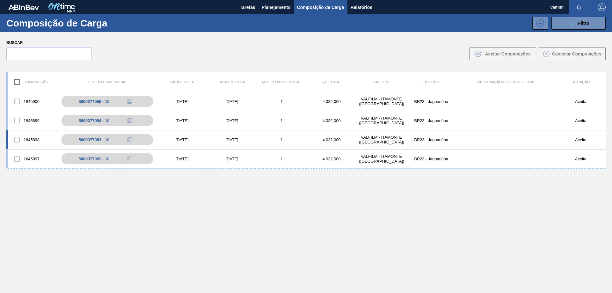
click at [234, 139] on div "[DATE]" at bounding box center [232, 139] width 50 height 5
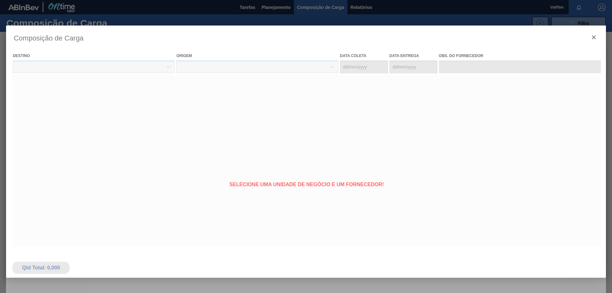
type coleta "[DATE]"
type Entrega "[DATE]"
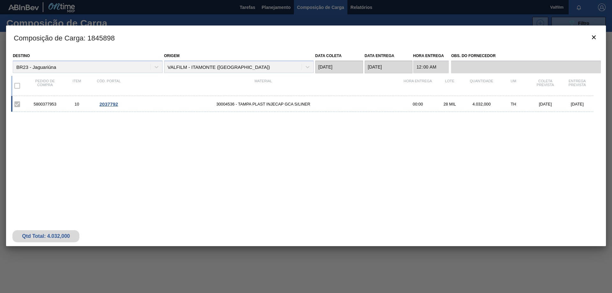
click at [48, 105] on div "5800377953" at bounding box center [45, 104] width 32 height 5
copy div "5800377953"
click at [594, 39] on icon "botão de ícone" at bounding box center [594, 37] width 8 height 8
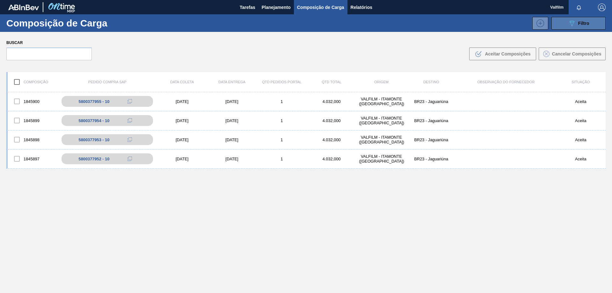
click at [568, 25] on icon "089F7B8B-B2A5-4AFE-B5C0-19BA573D28AC" at bounding box center [572, 23] width 8 height 8
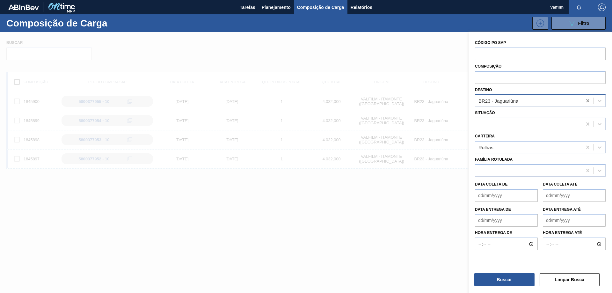
click at [585, 103] on icon at bounding box center [587, 100] width 6 height 6
type input "jun"
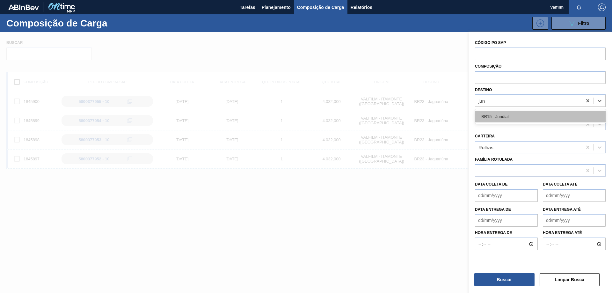
click at [572, 113] on div "BR15 - Jundiaí" at bounding box center [540, 117] width 131 height 12
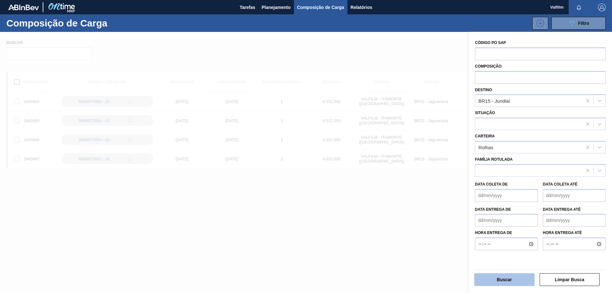
click at [515, 284] on button "Buscar" at bounding box center [504, 279] width 60 height 13
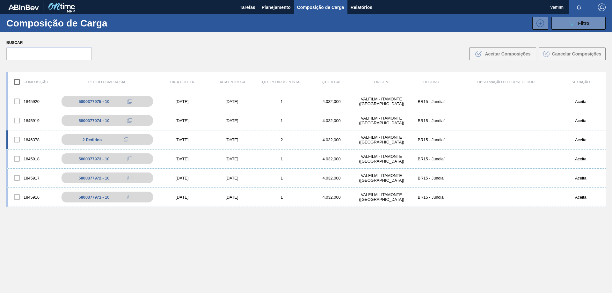
click at [236, 139] on div "[DATE]" at bounding box center [232, 139] width 50 height 5
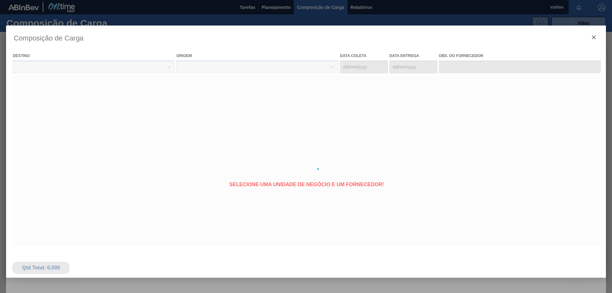
type coleta "[DATE]"
type Entrega "[DATE]"
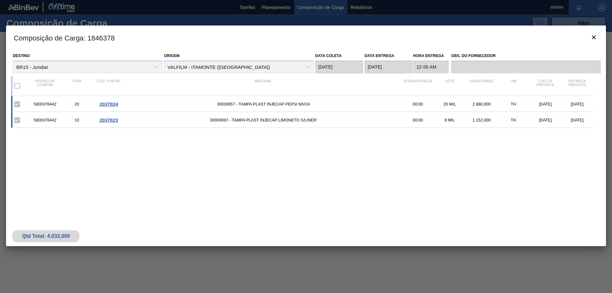
click at [41, 101] on div "5800378442 20 2037824 30030657 - TAMPA PLAST INJECAP PEPSI NIV24 00:00 20 MIL 2…" at bounding box center [302, 104] width 582 height 16
copy div "5800378442"
click at [597, 36] on icon "botão de ícone" at bounding box center [594, 37] width 8 height 8
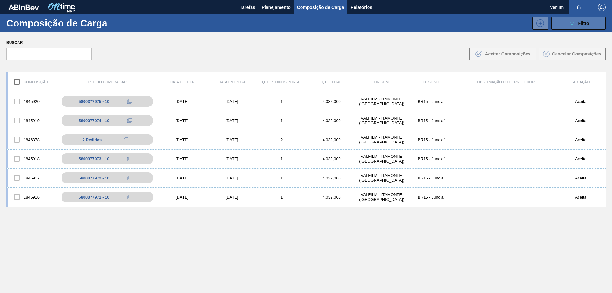
click at [568, 26] on icon "089F7B8B-B2A5-4AFE-B5C0-19BA573D28AC" at bounding box center [572, 23] width 8 height 8
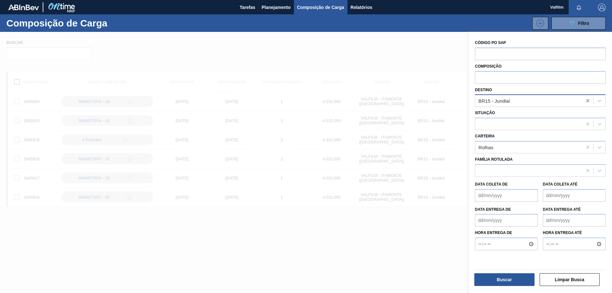
click at [589, 101] on icon at bounding box center [587, 100] width 6 height 6
type input "nova"
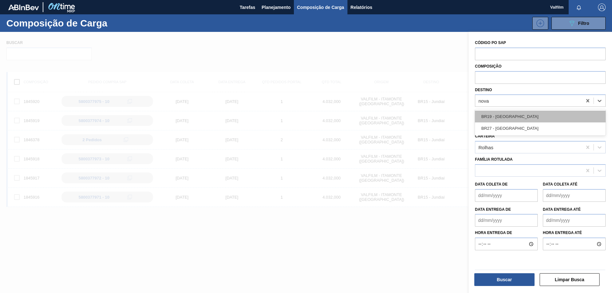
click at [556, 121] on div "BR19 - [GEOGRAPHIC_DATA]" at bounding box center [540, 117] width 131 height 12
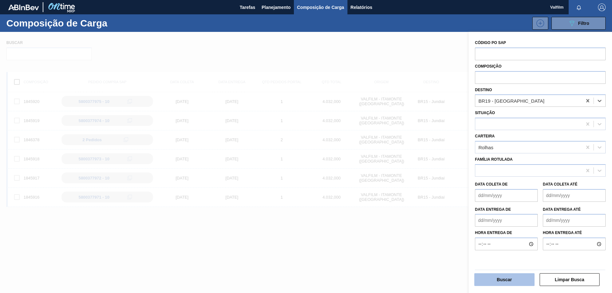
click at [518, 277] on button "Buscar" at bounding box center [504, 279] width 60 height 13
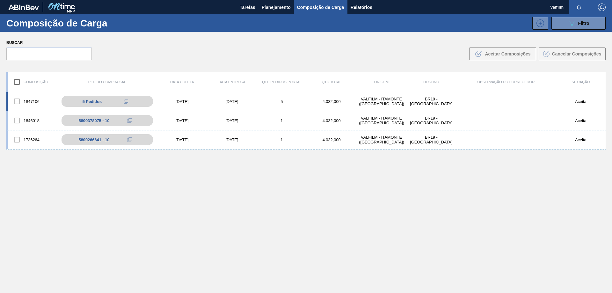
click at [232, 101] on div "21/10/2025" at bounding box center [232, 101] width 50 height 5
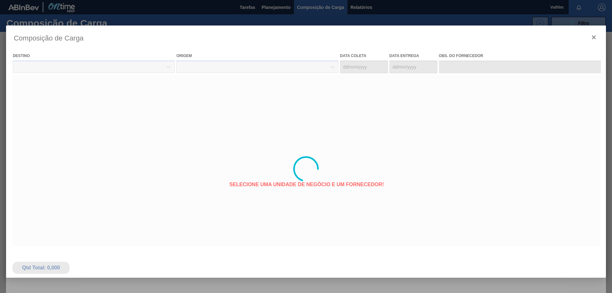
type coleta "[DATE]"
type Entrega "21/10/2025"
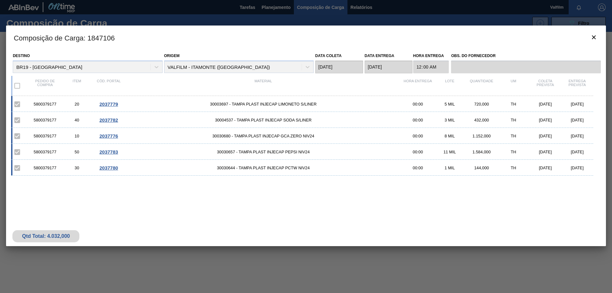
click at [43, 104] on div "5800379177" at bounding box center [45, 104] width 32 height 5
copy div "5800379177"
click at [589, 36] on button "botão de ícone" at bounding box center [593, 37] width 15 height 15
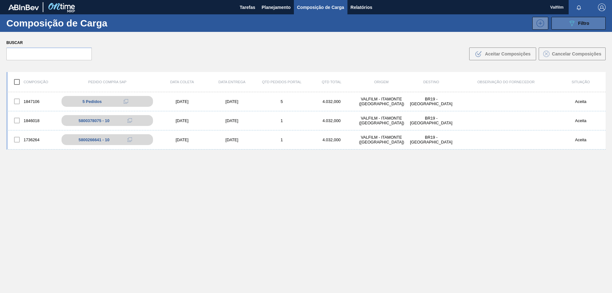
click at [583, 21] on span "Filtro" at bounding box center [583, 23] width 11 height 5
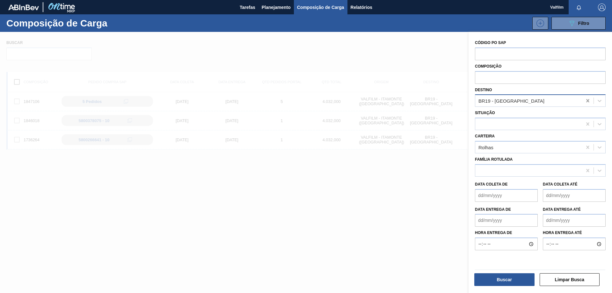
click at [586, 102] on icon at bounding box center [587, 100] width 3 height 3
type input "macac"
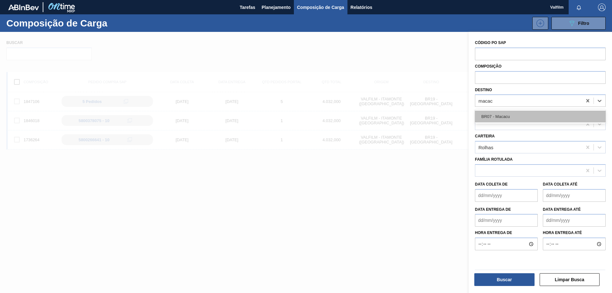
click at [535, 117] on div "BR07 - Macacu" at bounding box center [540, 117] width 131 height 12
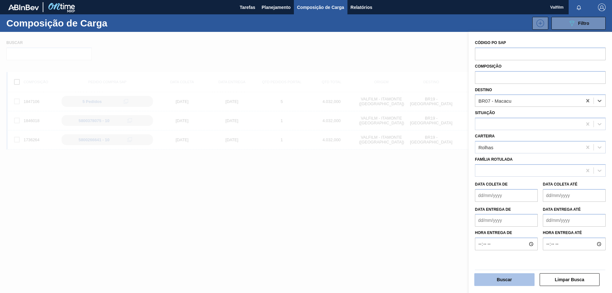
click at [501, 280] on button "Buscar" at bounding box center [504, 279] width 60 height 13
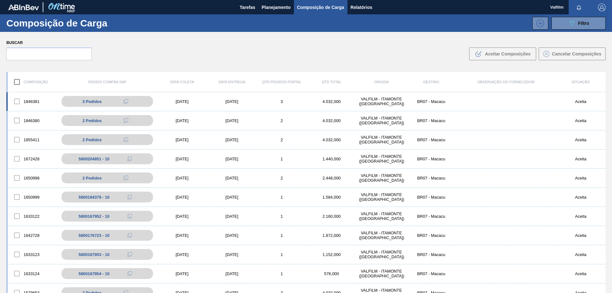
click at [228, 102] on div "[DATE]" at bounding box center [232, 101] width 50 height 5
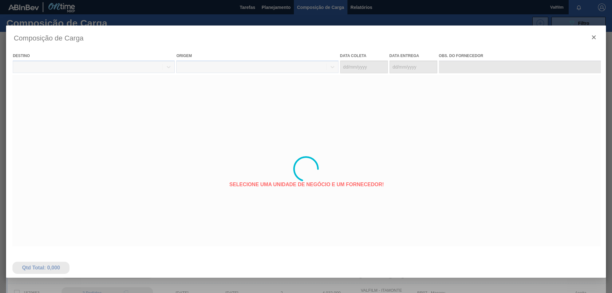
type coleta "[DATE]"
type Entrega "[DATE]"
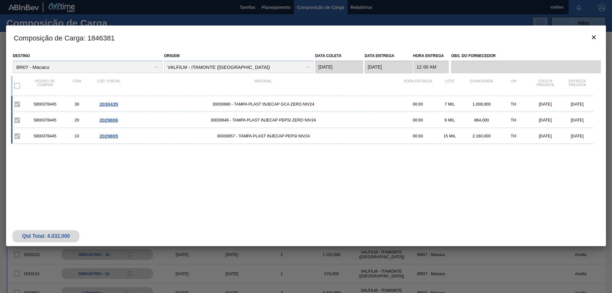
click at [47, 105] on div "5800378445" at bounding box center [45, 104] width 32 height 5
copy div "5800378445"
click at [593, 38] on icon "botão de ícone" at bounding box center [594, 37] width 8 height 8
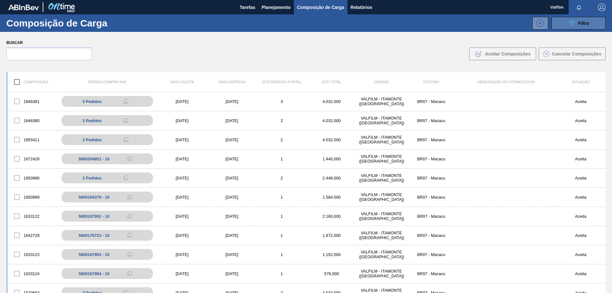
click at [572, 26] on icon "089F7B8B-B2A5-4AFE-B5C0-19BA573D28AC" at bounding box center [572, 23] width 8 height 8
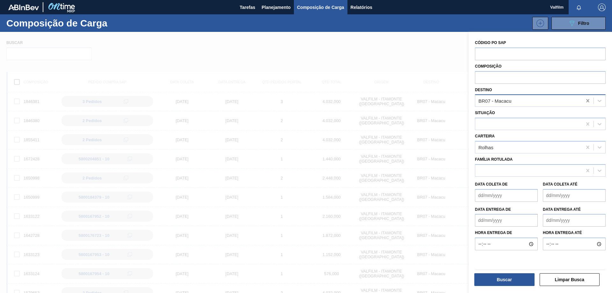
click at [584, 101] on icon at bounding box center [587, 100] width 6 height 6
click at [585, 101] on icon at bounding box center [587, 100] width 6 height 6
type input "jun"
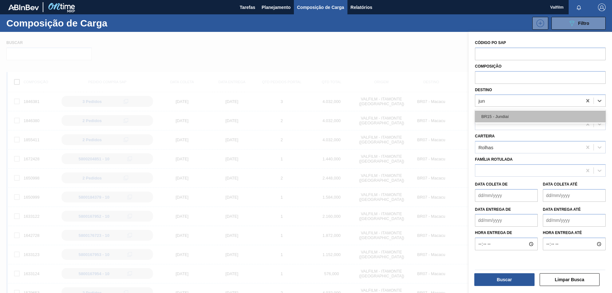
click at [559, 114] on div "BR15 - Jundiaí" at bounding box center [540, 117] width 131 height 12
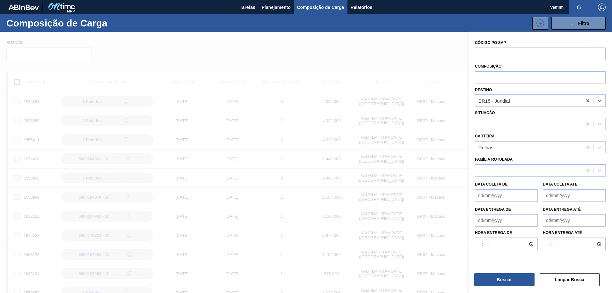
click at [496, 286] on div "Buscar Limpar Busca" at bounding box center [539, 277] width 135 height 24
click at [493, 278] on button "Buscar" at bounding box center [504, 279] width 60 height 13
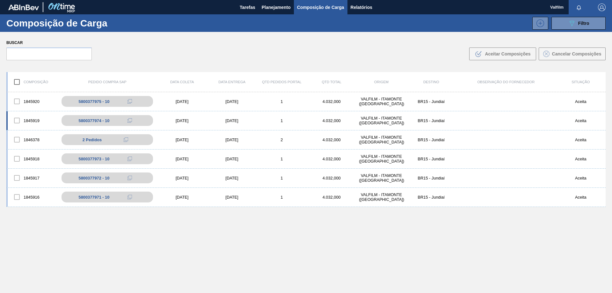
click at [230, 119] on div "24/10/2025" at bounding box center [232, 120] width 50 height 5
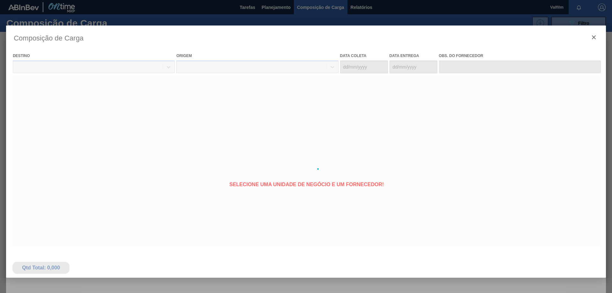
type coleta "24/10/2025"
type Entrega "24/10/2025"
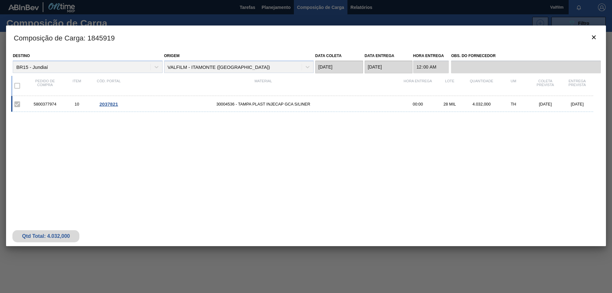
click at [46, 104] on div "5800377974" at bounding box center [45, 104] width 32 height 5
copy div "5800377974"
click at [295, 136] on div "5800377974 10 2037821 30004536 - TAMPA PLAST INJECAP GCA S/LINER 00:00 28 MIL 4…" at bounding box center [304, 151] width 587 height 111
click at [52, 103] on div "5800377974" at bounding box center [45, 104] width 32 height 5
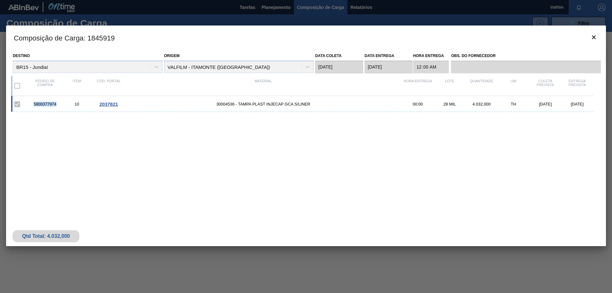
click at [52, 103] on div "5800377974" at bounding box center [45, 104] width 32 height 5
copy div "5800377974"
click at [592, 40] on icon "botão de ícone" at bounding box center [594, 37] width 8 height 8
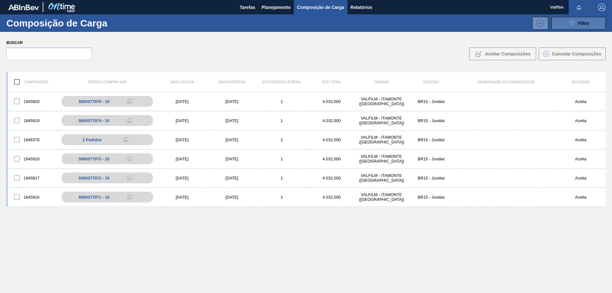
click at [581, 27] on div "089F7B8B-B2A5-4AFE-B5C0-19BA573D28AC Filtro" at bounding box center [578, 23] width 21 height 8
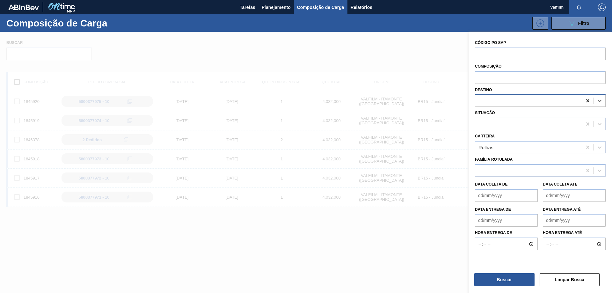
click at [584, 98] on icon at bounding box center [587, 100] width 6 height 6
click at [587, 100] on icon at bounding box center [587, 100] width 3 height 3
type input "jag"
click at [553, 116] on div "BR23 - Jaguariúna" at bounding box center [540, 117] width 131 height 12
click at [490, 283] on button "Buscar" at bounding box center [504, 279] width 60 height 13
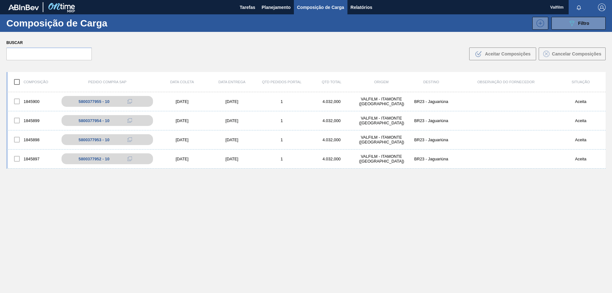
click at [378, 228] on div "1845900 5800377955 - 10 26/10/2025 27/10/2025 1 4.032,000 VALFILM - ITAMONTE (M…" at bounding box center [305, 207] width 599 height 231
click at [225, 121] on div "25/10/2025" at bounding box center [232, 120] width 50 height 5
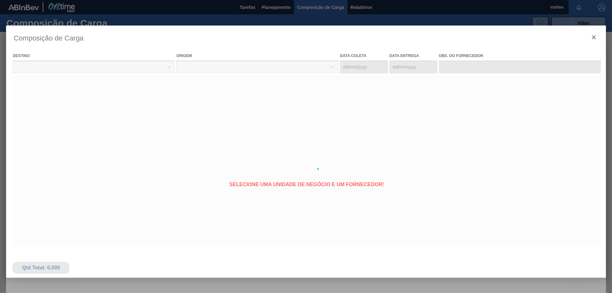
type coleta "24/10/2025"
type Entrega "25/10/2025"
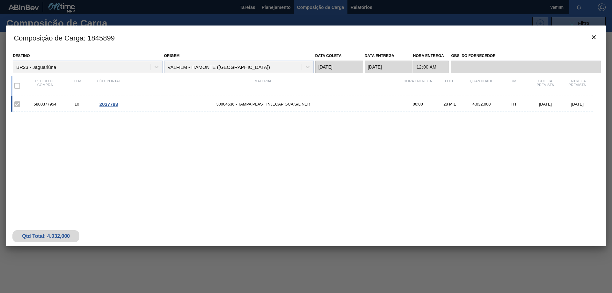
click at [41, 106] on div "5800377954" at bounding box center [45, 104] width 32 height 5
copy div "5800377954"
click at [103, 105] on span "2037793" at bounding box center [108, 103] width 18 height 5
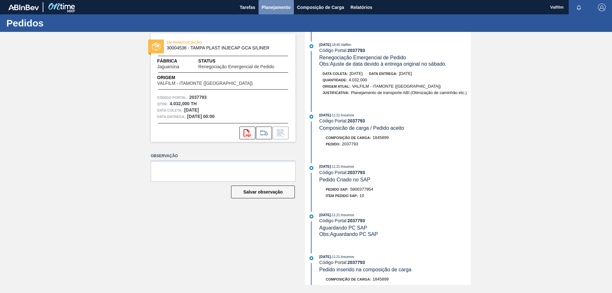
click at [272, 11] on span "Planejamento" at bounding box center [276, 8] width 29 height 8
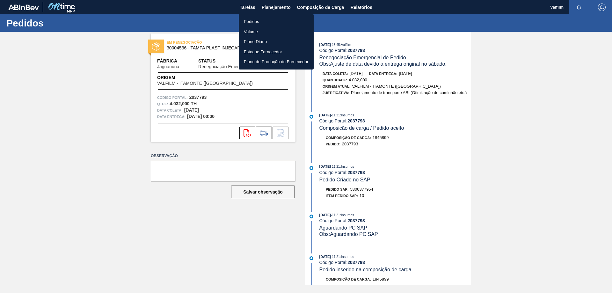
click at [267, 21] on li "Pedidos" at bounding box center [276, 22] width 75 height 10
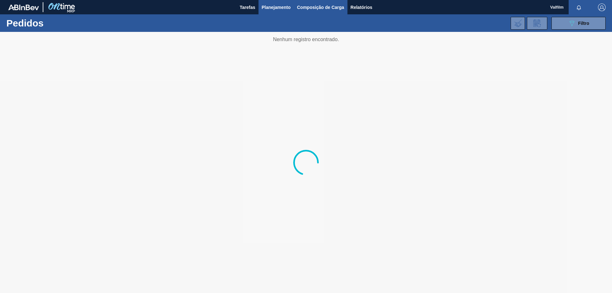
click at [307, 11] on span "Composição de Carga" at bounding box center [320, 8] width 47 height 8
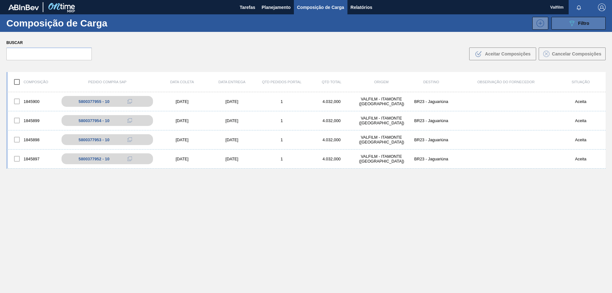
click at [574, 24] on icon "089F7B8B-B2A5-4AFE-B5C0-19BA573D28AC" at bounding box center [572, 23] width 8 height 8
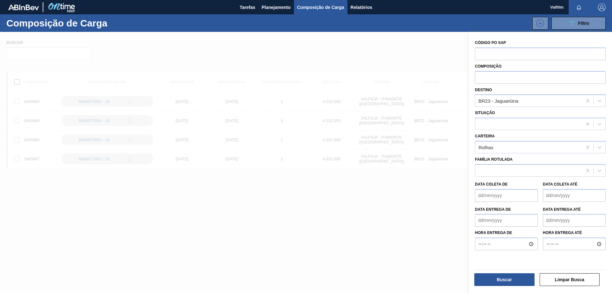
click at [388, 241] on div at bounding box center [306, 178] width 612 height 293
click at [490, 281] on button "Buscar" at bounding box center [504, 279] width 60 height 13
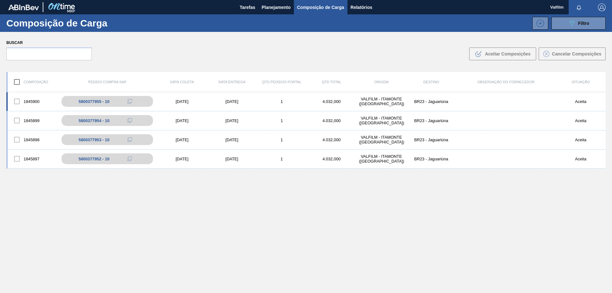
click at [237, 98] on div "1845900 5800377955 - 10 26/10/2025 27/10/2025 1 4.032,000 VALFILM - ITAMONTE (M…" at bounding box center [305, 101] width 599 height 19
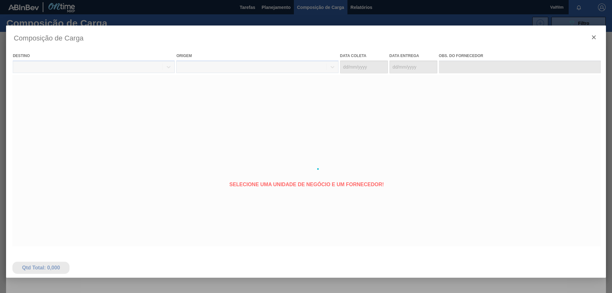
type coleta "26/10/2025"
type Entrega "27/10/2025"
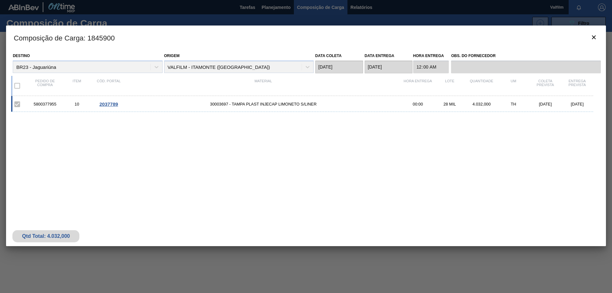
click at [45, 104] on div "5800377955" at bounding box center [45, 104] width 32 height 5
click at [594, 39] on icon "botão de ícone" at bounding box center [594, 37] width 8 height 8
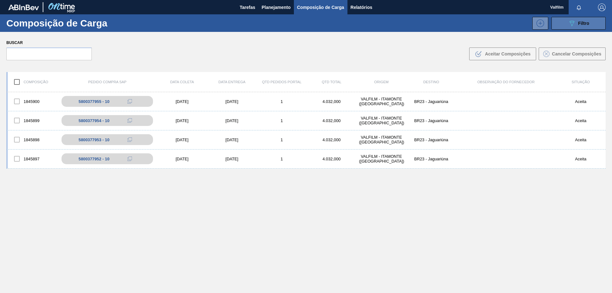
click at [586, 29] on button "089F7B8B-B2A5-4AFE-B5C0-19BA573D28AC Filtro" at bounding box center [578, 23] width 54 height 13
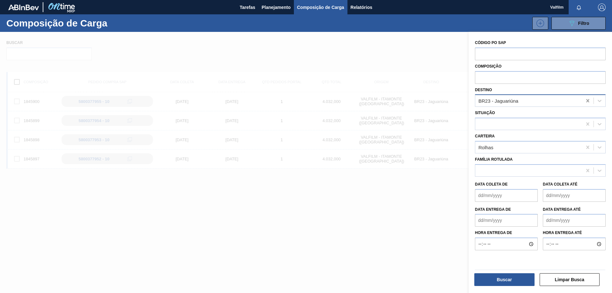
click at [588, 101] on icon at bounding box center [587, 100] width 6 height 6
type input "nova m"
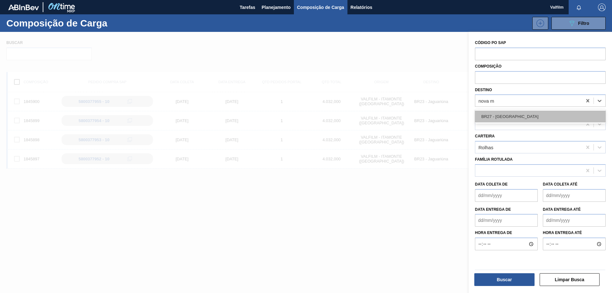
click at [526, 114] on div "BR27 - Nova Minas" at bounding box center [540, 117] width 131 height 12
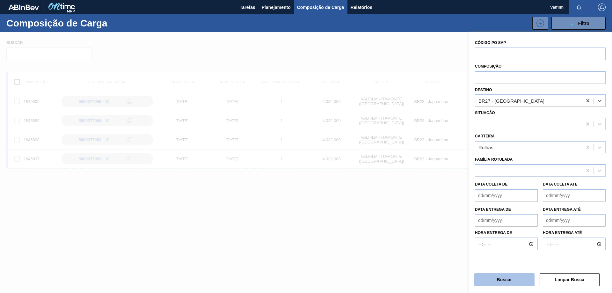
click at [514, 278] on button "Buscar" at bounding box center [504, 279] width 60 height 13
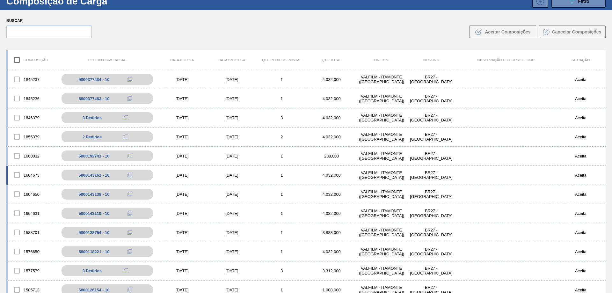
scroll to position [32, 0]
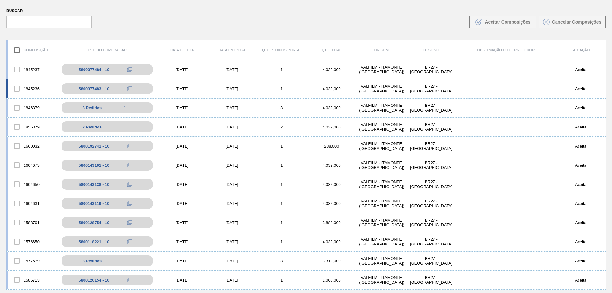
click at [230, 87] on div "27/10/2025" at bounding box center [232, 88] width 50 height 5
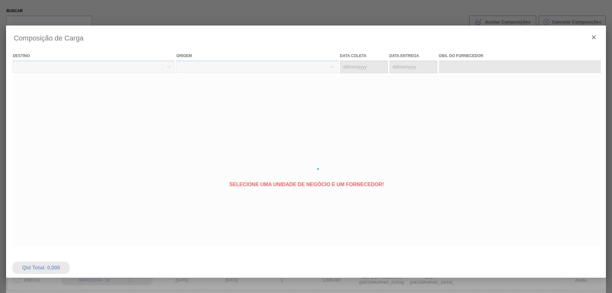
type coleta "26/10/2025"
type Entrega "27/10/2025"
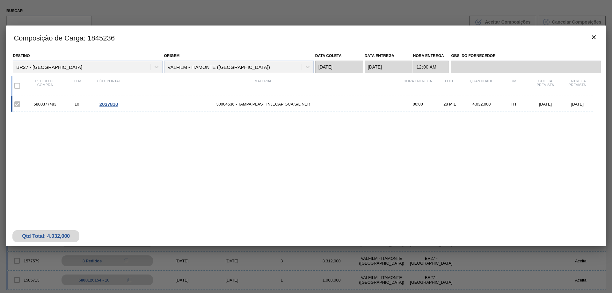
click at [51, 99] on div "5800377483 10 2037810 30004536 - TAMPA PLAST INJECAP GCA S/LINER 00:00 28 MIL 4…" at bounding box center [302, 104] width 582 height 16
click at [49, 104] on div "5800377483" at bounding box center [45, 104] width 32 height 5
click at [595, 36] on icon "botão de ícone" at bounding box center [594, 37] width 4 height 4
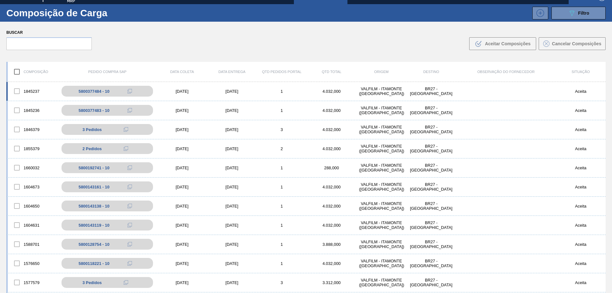
scroll to position [0, 0]
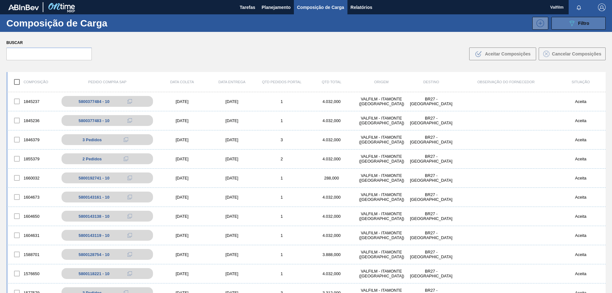
click at [561, 24] on button "089F7B8B-B2A5-4AFE-B5C0-19BA573D28AC Filtro" at bounding box center [578, 23] width 54 height 13
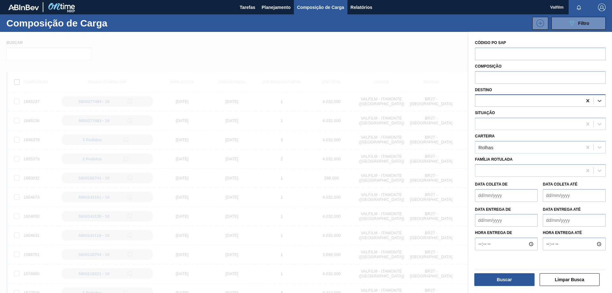
click at [585, 100] on icon at bounding box center [587, 100] width 6 height 6
type input "k"
type input "jun"
drag, startPoint x: 555, startPoint y: 114, endPoint x: 549, endPoint y: 133, distance: 19.7
click at [555, 114] on div "BR15 - Jundiaí" at bounding box center [540, 117] width 131 height 12
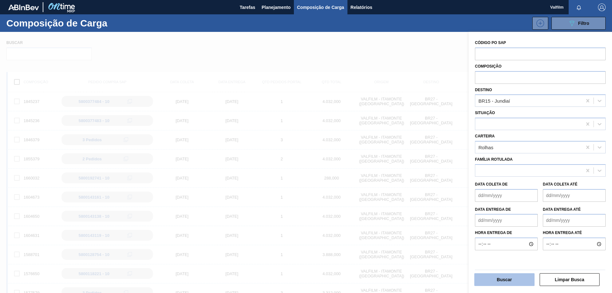
click at [507, 277] on button "Buscar" at bounding box center [504, 279] width 60 height 13
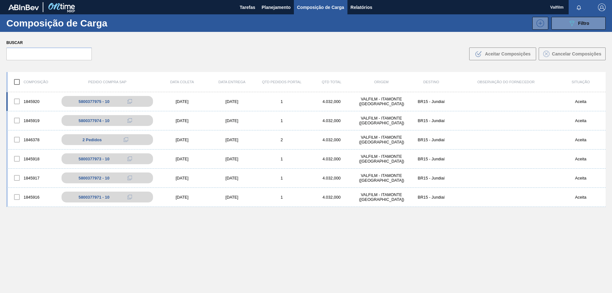
click at [227, 103] on div "[DATE]" at bounding box center [232, 101] width 50 height 5
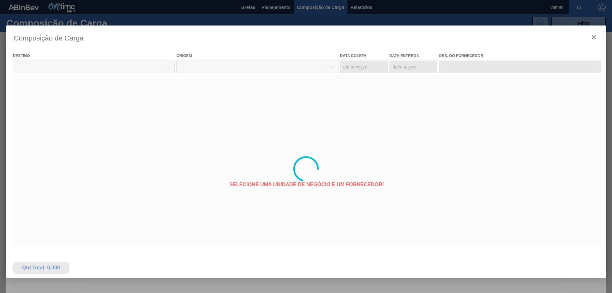
type coleta "[DATE]"
type Entrega "[DATE]"
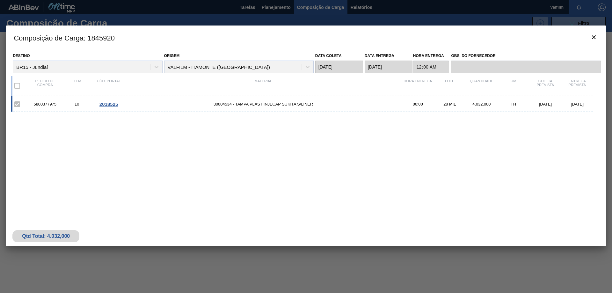
click at [46, 106] on div "5800377975" at bounding box center [45, 104] width 32 height 5
click at [595, 37] on icon "botão de ícone" at bounding box center [594, 37] width 8 height 8
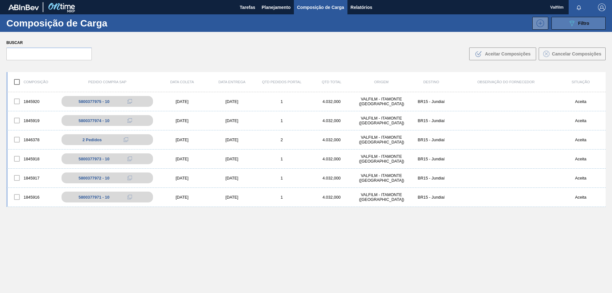
click at [584, 29] on button "089F7B8B-B2A5-4AFE-B5C0-19BA573D28AC Filtro" at bounding box center [578, 23] width 54 height 13
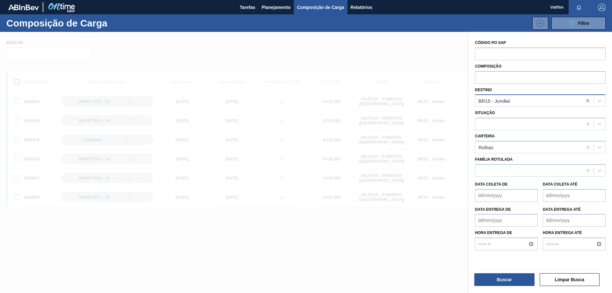
click at [585, 101] on icon at bounding box center [587, 100] width 6 height 6
type input "nova"
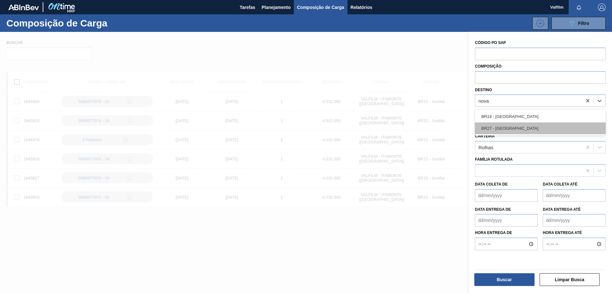
click at [517, 130] on div "BR27 - Nova Minas" at bounding box center [540, 128] width 131 height 12
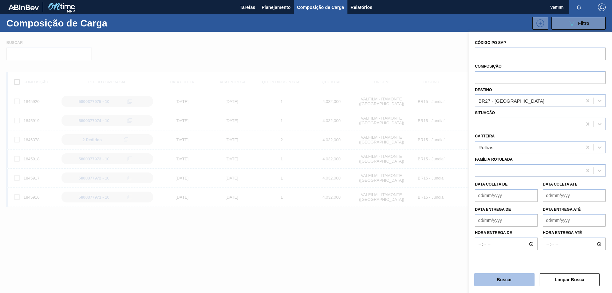
click at [514, 284] on button "Buscar" at bounding box center [504, 279] width 60 height 13
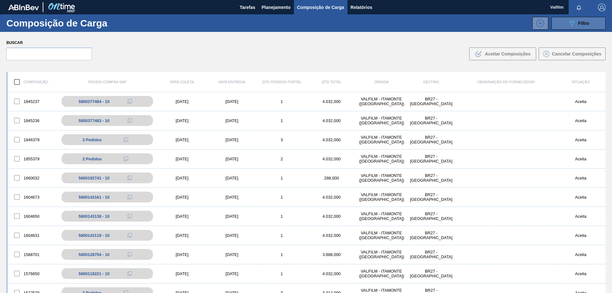
click at [563, 22] on button "089F7B8B-B2A5-4AFE-B5C0-19BA573D28AC Filtro" at bounding box center [578, 23] width 54 height 13
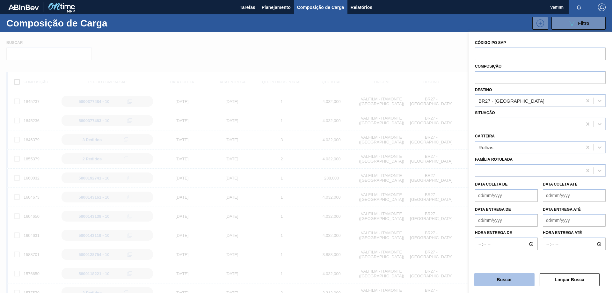
click at [500, 275] on button "Buscar" at bounding box center [504, 279] width 60 height 13
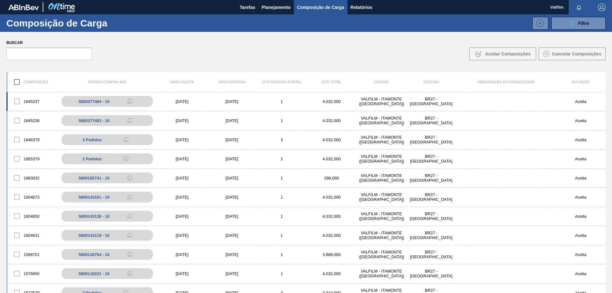
click at [228, 103] on div "[DATE]" at bounding box center [232, 101] width 50 height 5
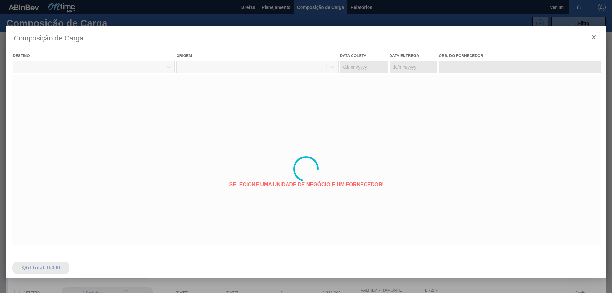
type coleta "[DATE]"
type Entrega "[DATE]"
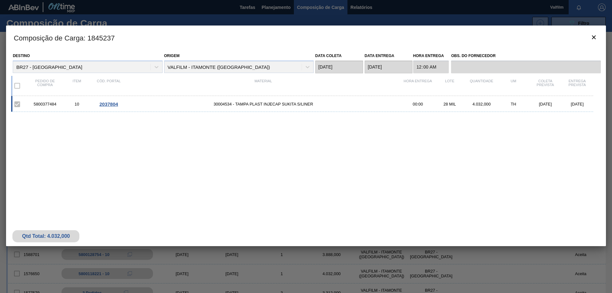
click at [46, 104] on div "5800377484" at bounding box center [45, 104] width 32 height 5
click at [595, 34] on icon "botão de ícone" at bounding box center [594, 37] width 8 height 8
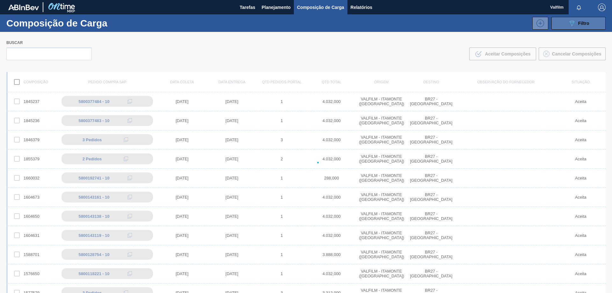
click at [591, 25] on button "089F7B8B-B2A5-4AFE-B5C0-19BA573D28AC Filtro" at bounding box center [578, 23] width 54 height 13
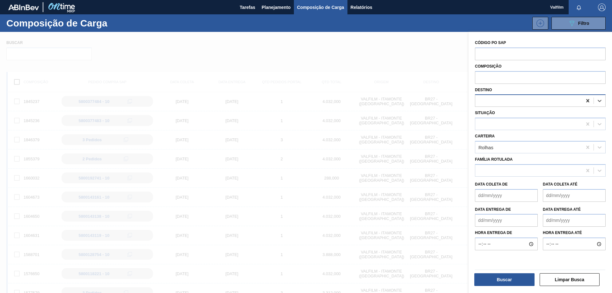
click at [584, 102] on icon at bounding box center [587, 100] width 6 height 6
click at [586, 99] on icon at bounding box center [587, 100] width 3 height 3
type input "macac"
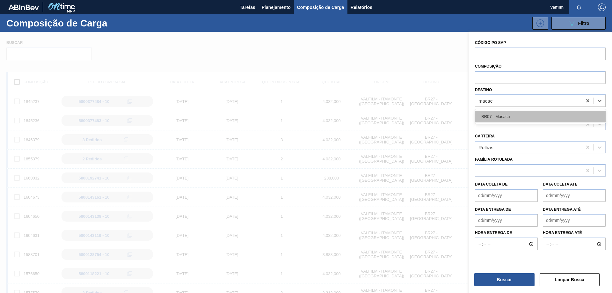
click at [518, 117] on div "BR07 - Macacu" at bounding box center [540, 117] width 131 height 12
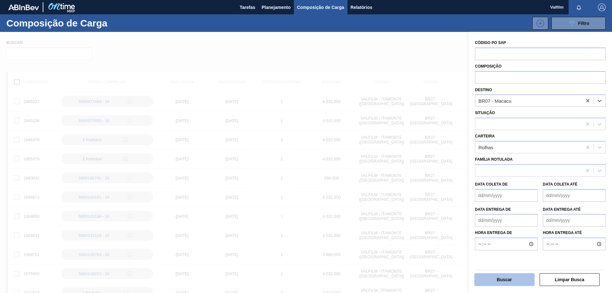
click at [522, 276] on button "Buscar" at bounding box center [504, 279] width 60 height 13
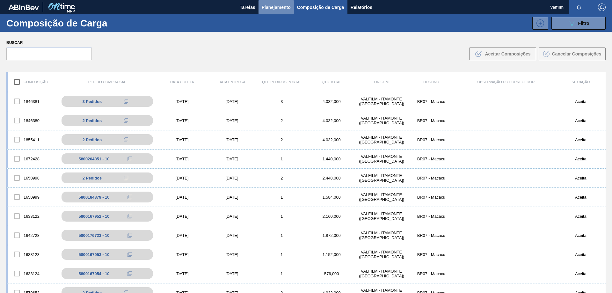
click at [267, 5] on span "Planejamento" at bounding box center [276, 8] width 29 height 8
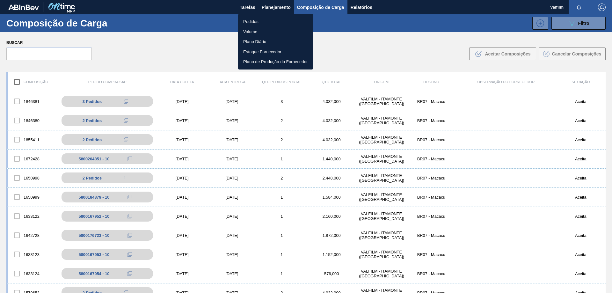
click at [251, 20] on li "Pedidos" at bounding box center [275, 22] width 75 height 10
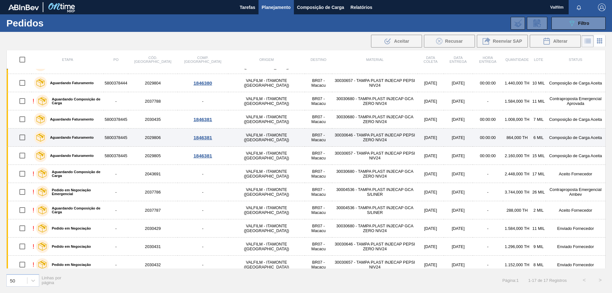
scroll to position [46, 0]
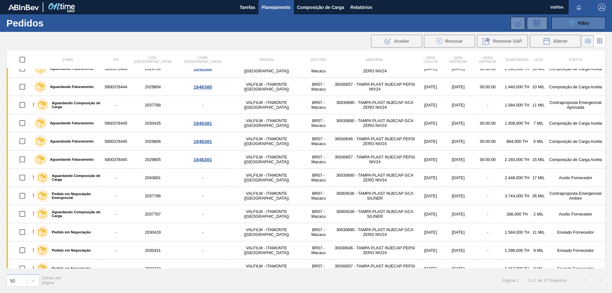
click at [572, 27] on button "089F7B8B-B2A5-4AFE-B5C0-19BA573D28AC Filtro" at bounding box center [578, 23] width 54 height 13
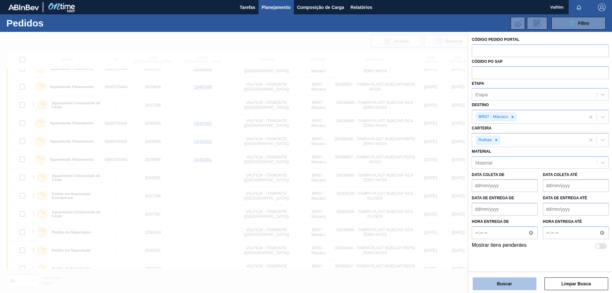
click at [505, 281] on button "Buscar" at bounding box center [504, 283] width 64 height 13
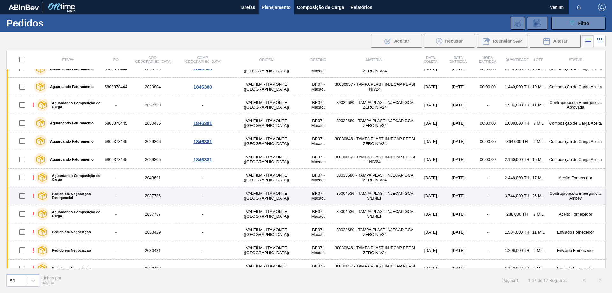
click at [565, 196] on td "Contraproposta Emergencial Ambev" at bounding box center [575, 196] width 60 height 18
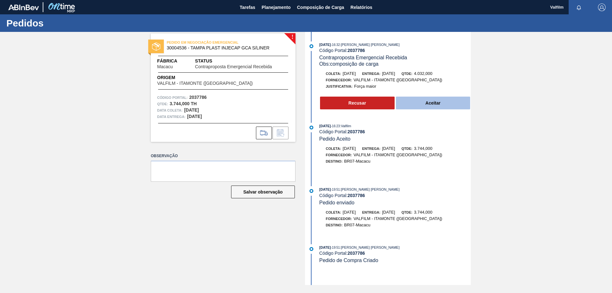
click at [422, 106] on button "Aceitar" at bounding box center [433, 103] width 75 height 13
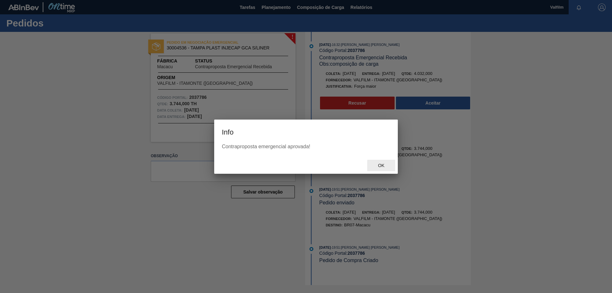
click at [383, 168] on span "Ok" at bounding box center [381, 165] width 17 height 5
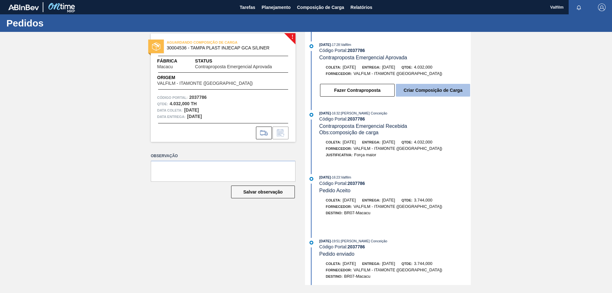
click at [410, 89] on button "Criar Composição de Carga" at bounding box center [433, 90] width 74 height 13
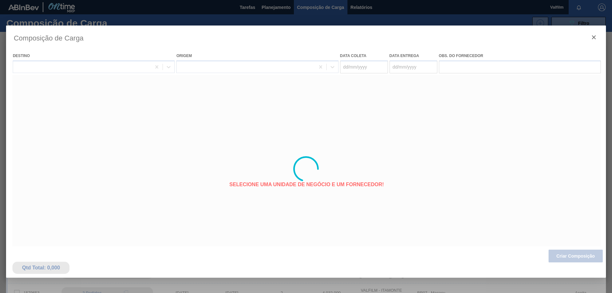
type coleta "[DATE]"
type Entrega "[DATE]"
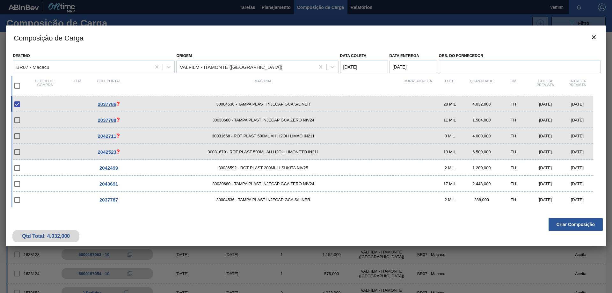
click at [568, 254] on div "Composição de Carga Destino BR07 - Macacu Origem VALFILM - [GEOGRAPHIC_DATA] ([…" at bounding box center [306, 168] width 600 height 287
click at [565, 224] on button "Criar Composição" at bounding box center [575, 224] width 54 height 13
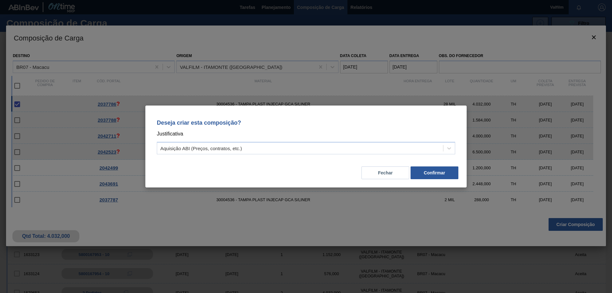
click at [327, 141] on div "Deseja criar esta composição? Justificativa Aquisição ABI (Preços, contratos, e…" at bounding box center [306, 135] width 306 height 45
click at [294, 147] on div "Aquisição ABI (Preços, contratos, etc.)" at bounding box center [300, 148] width 286 height 9
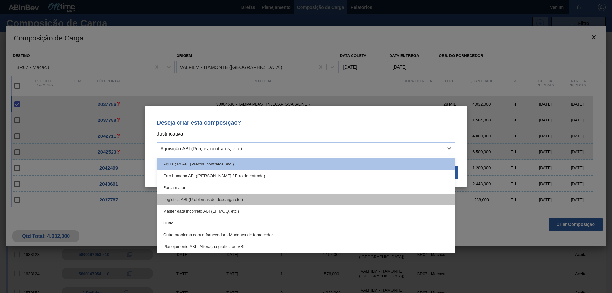
scroll to position [119, 0]
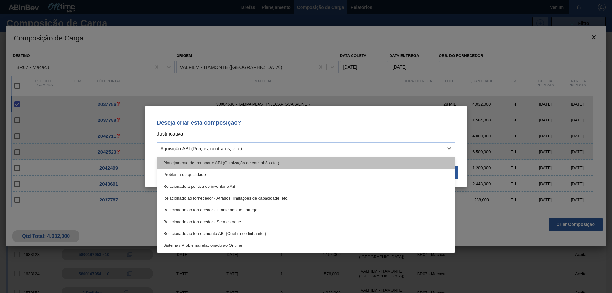
click at [258, 164] on div "Planejamento de transporte ABI (Otimização de caminhão etc.)" at bounding box center [306, 163] width 298 height 12
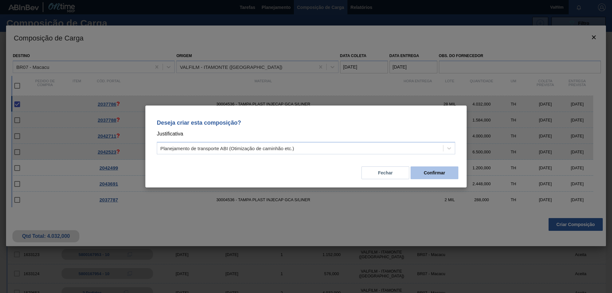
click at [452, 171] on button "Confirmar" at bounding box center [434, 172] width 48 height 13
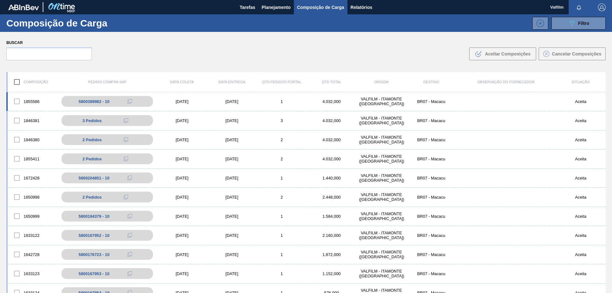
click at [298, 101] on div "1" at bounding box center [282, 101] width 50 height 5
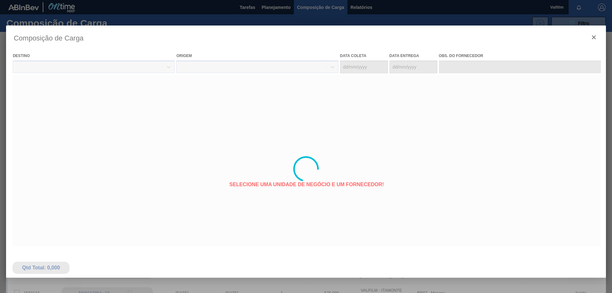
type coleta "[DATE]"
type Entrega "[DATE]"
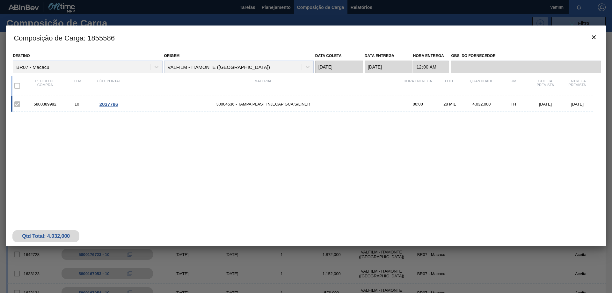
click at [47, 103] on div "5800389982" at bounding box center [45, 104] width 32 height 5
copy div "5800389982"
click at [597, 32] on button "botão de ícone" at bounding box center [593, 37] width 15 height 15
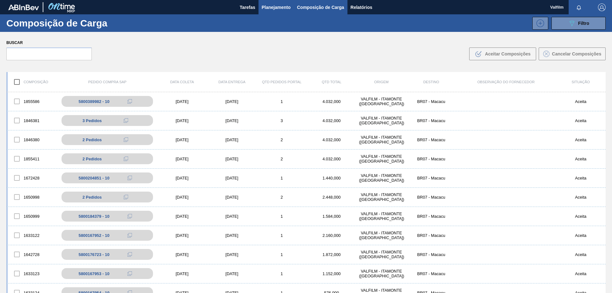
click at [267, 10] on span "Planejamento" at bounding box center [276, 8] width 29 height 8
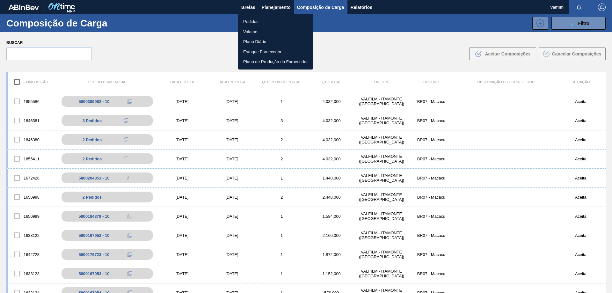
click at [251, 24] on li "Pedidos" at bounding box center [275, 22] width 75 height 10
